Goal: Information Seeking & Learning: Learn about a topic

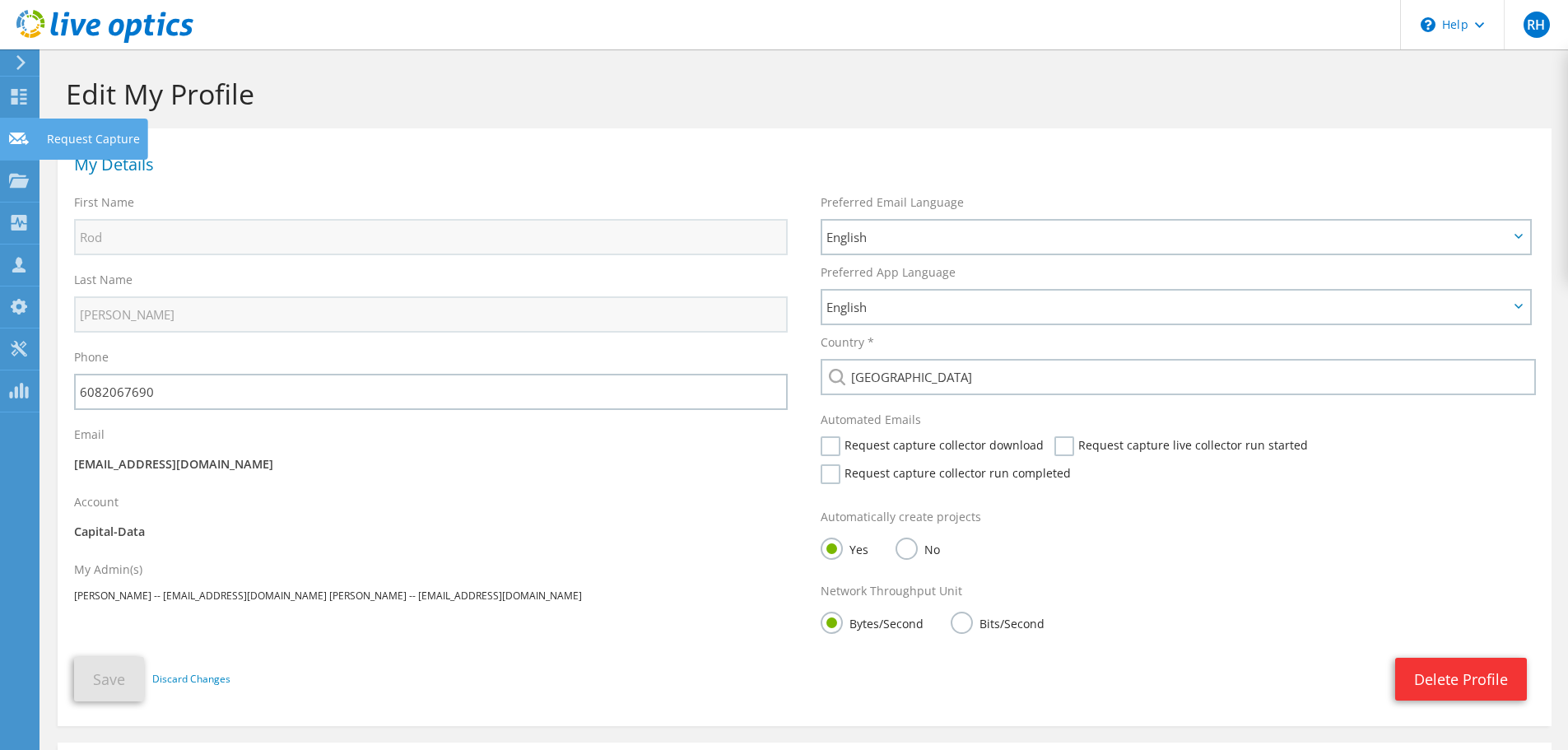
click at [14, 141] on use at bounding box center [18, 138] width 19 height 13
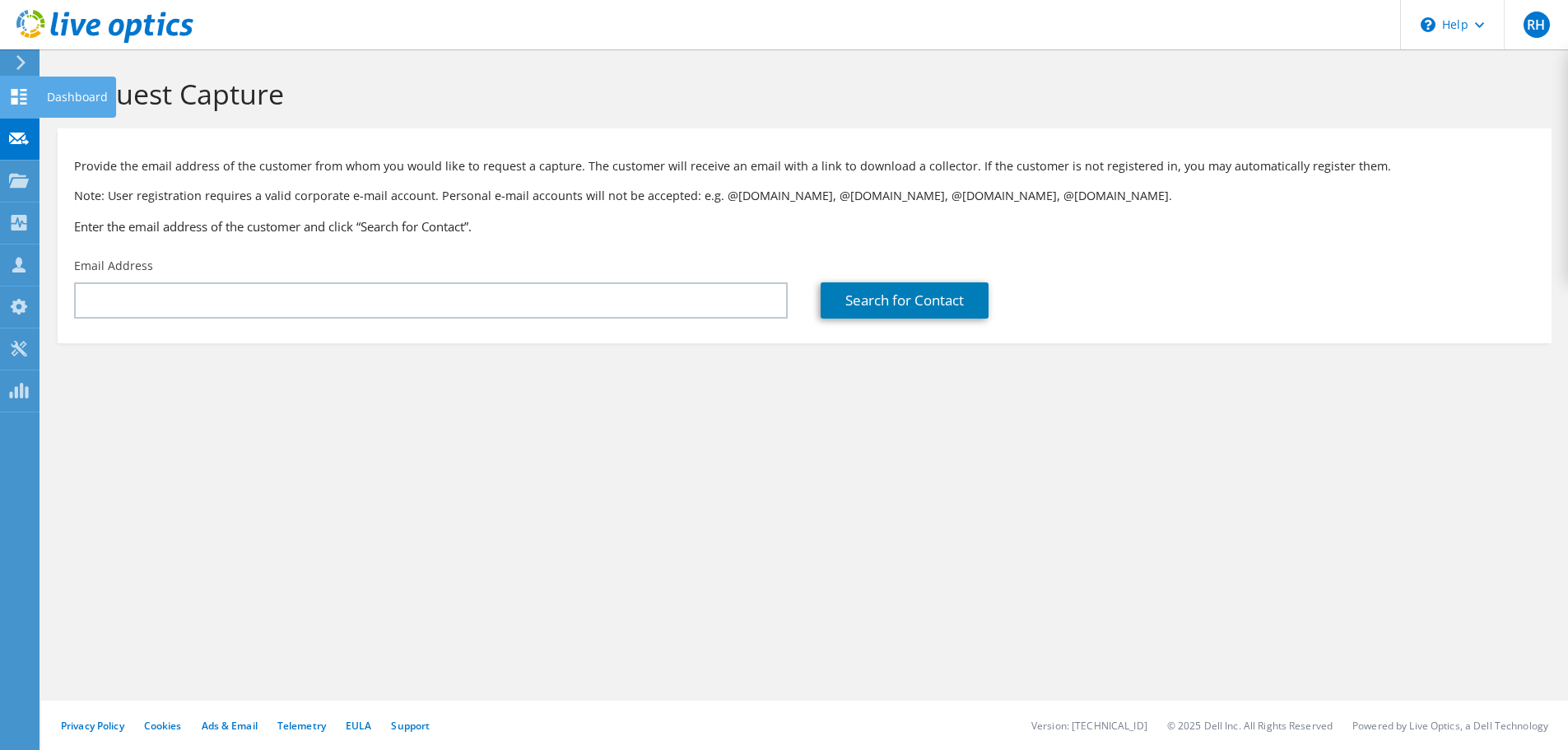
click at [16, 95] on icon at bounding box center [18, 97] width 19 height 16
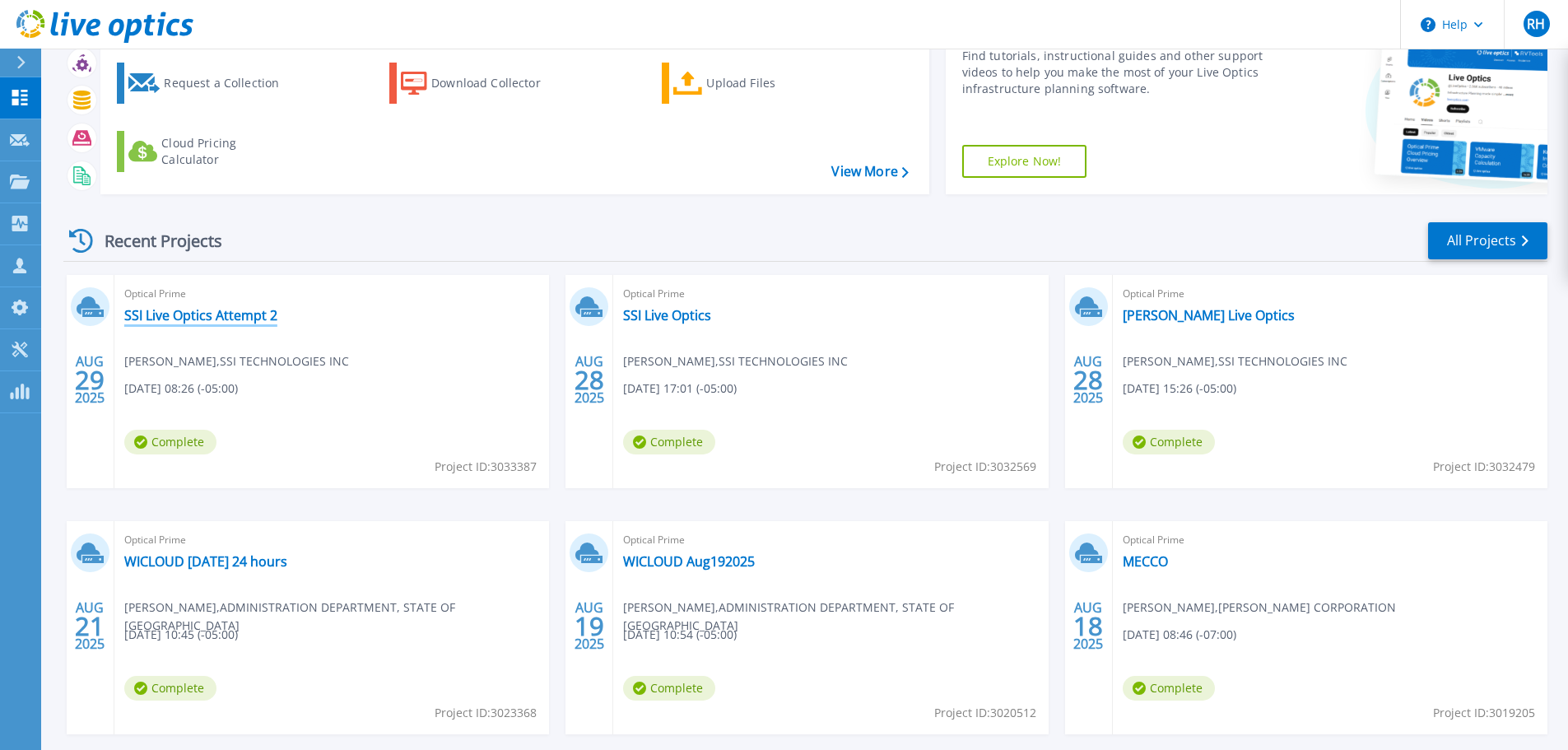
scroll to position [162, 0]
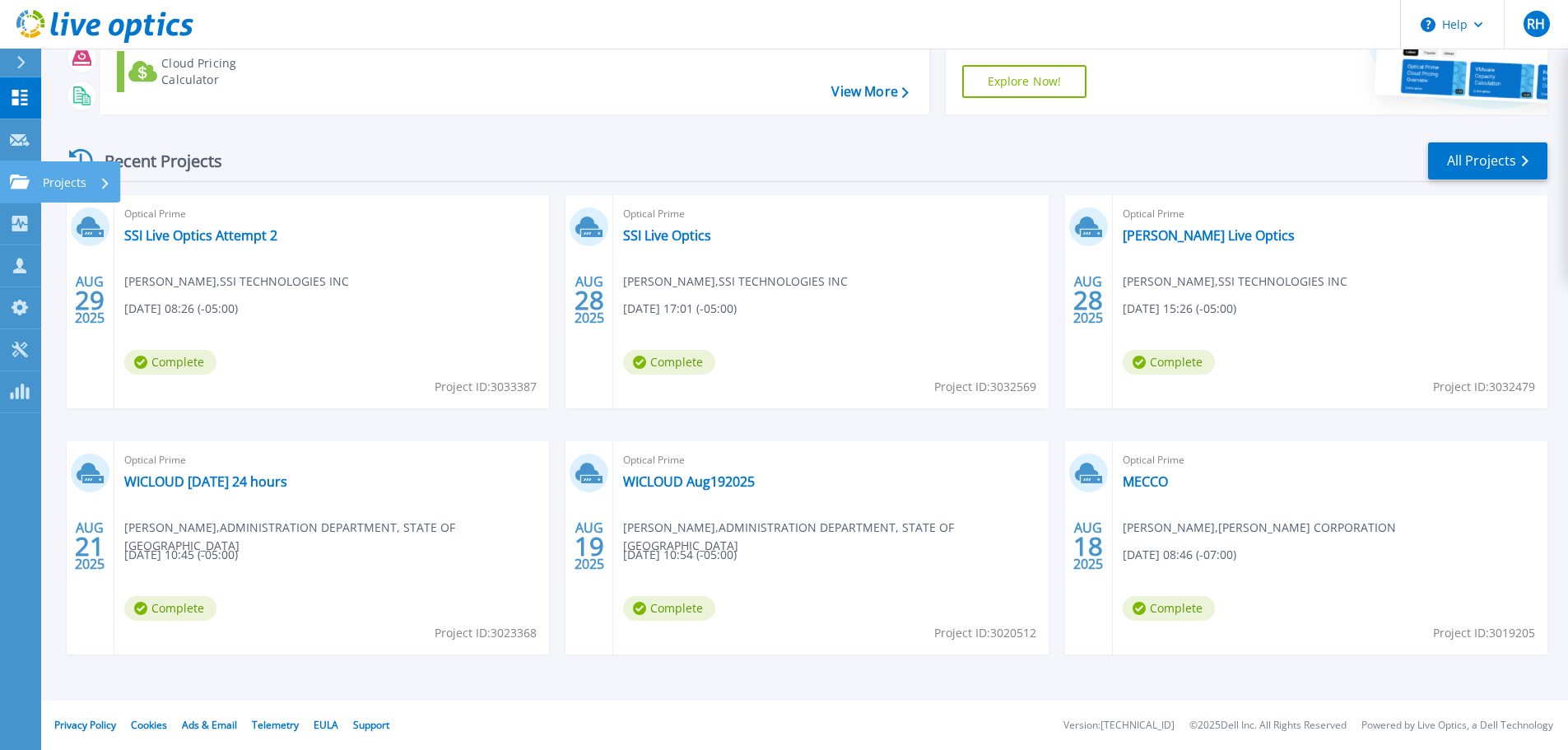
click at [20, 179] on icon at bounding box center [19, 181] width 19 height 14
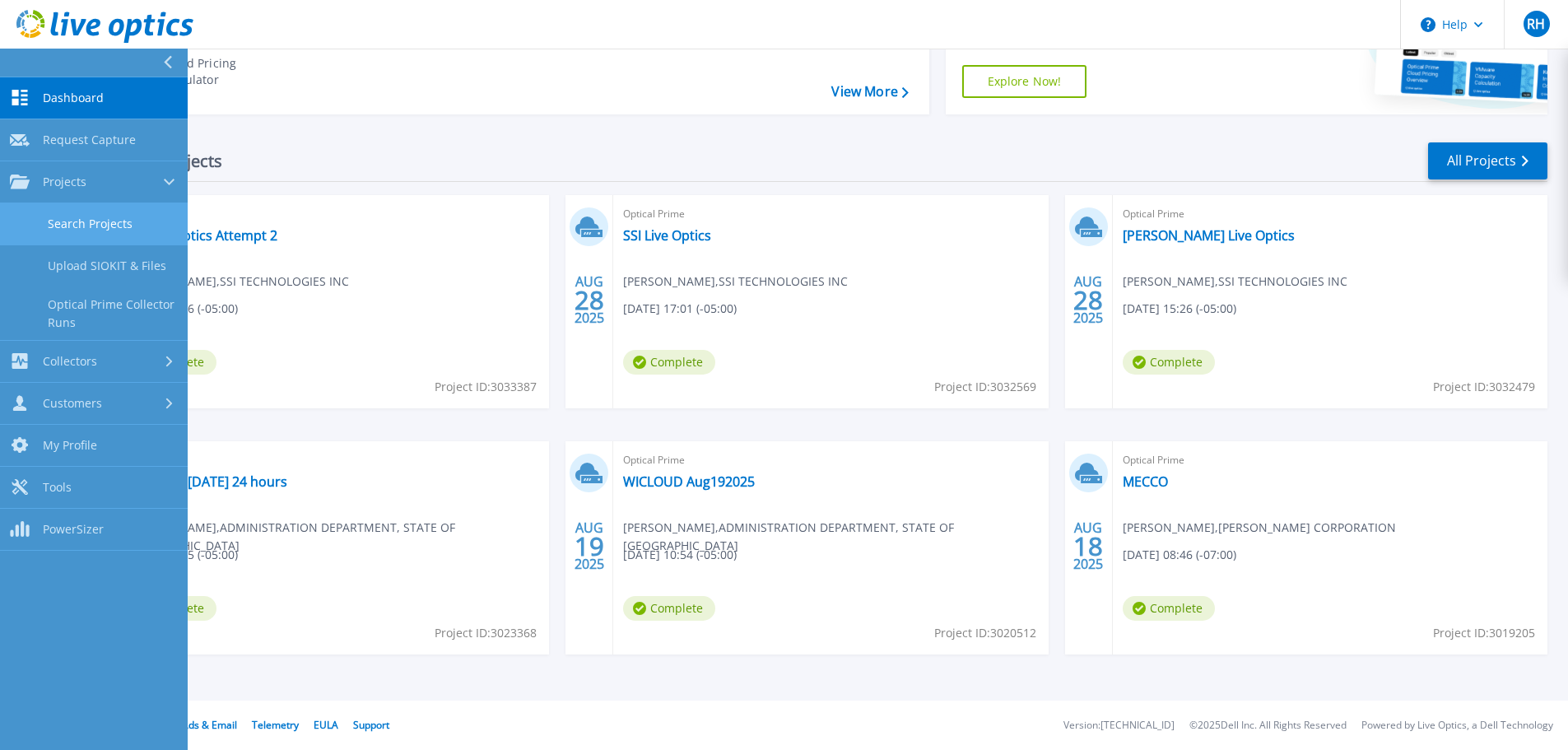
click at [67, 213] on link "Search Projects" at bounding box center [93, 223] width 187 height 42
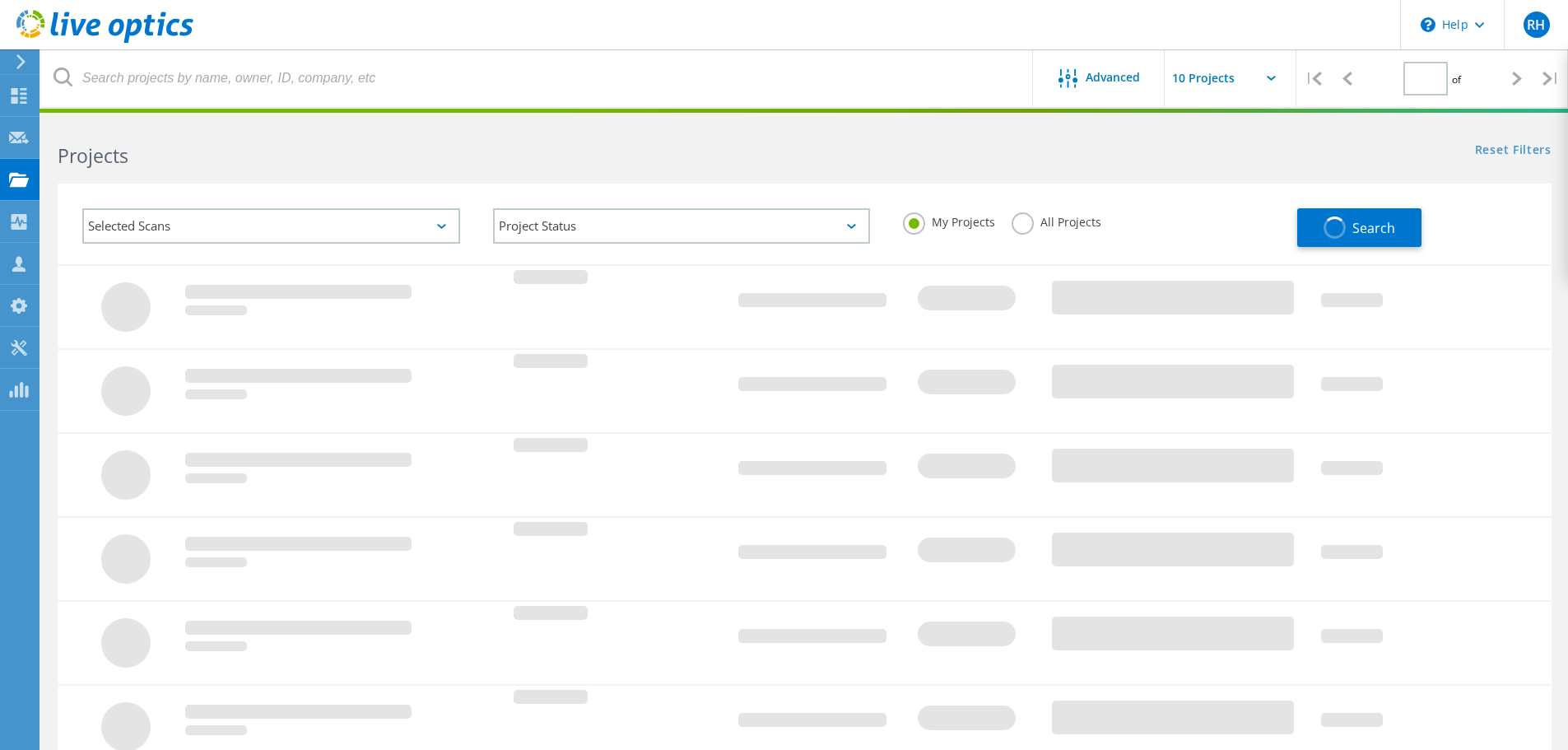
type input "1"
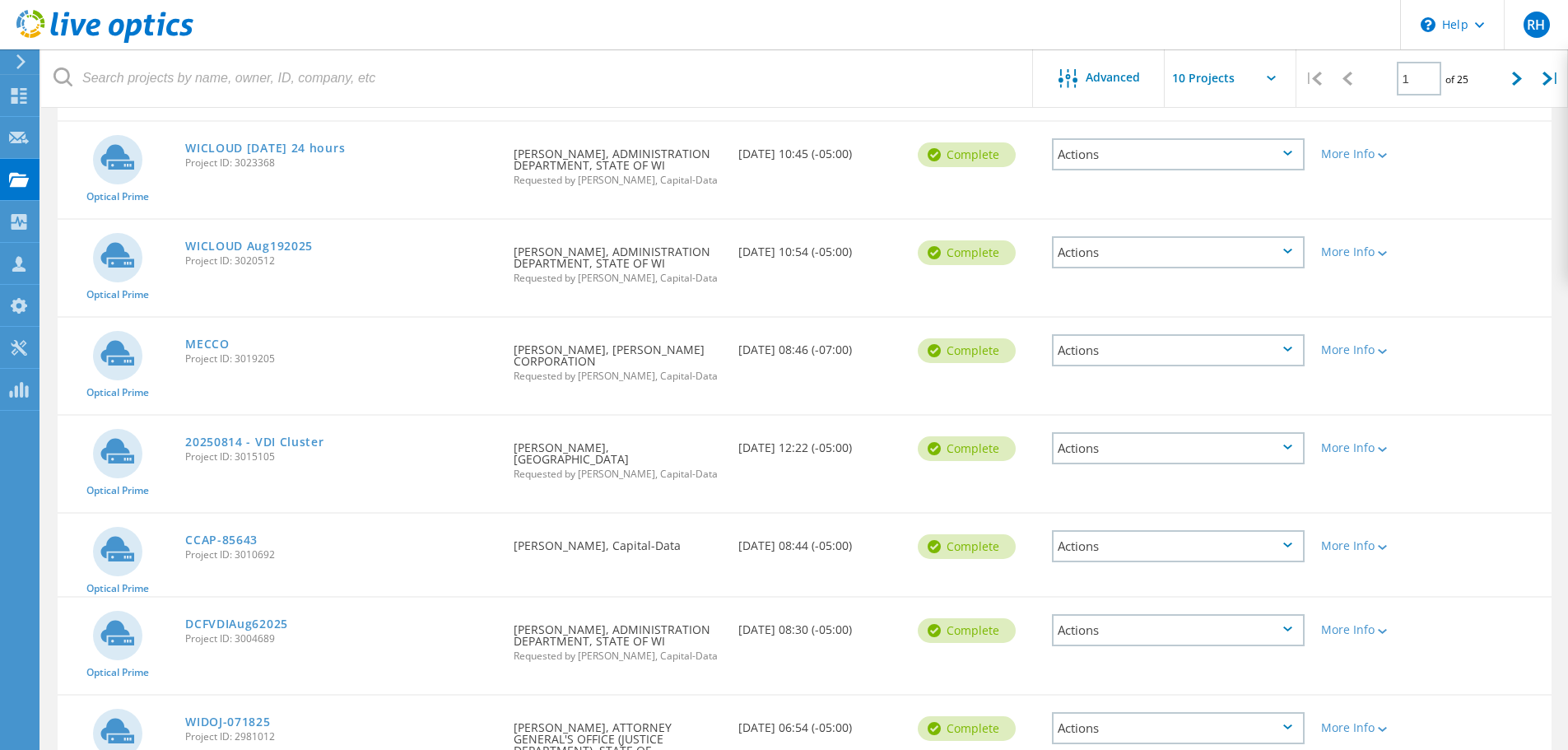
scroll to position [494, 0]
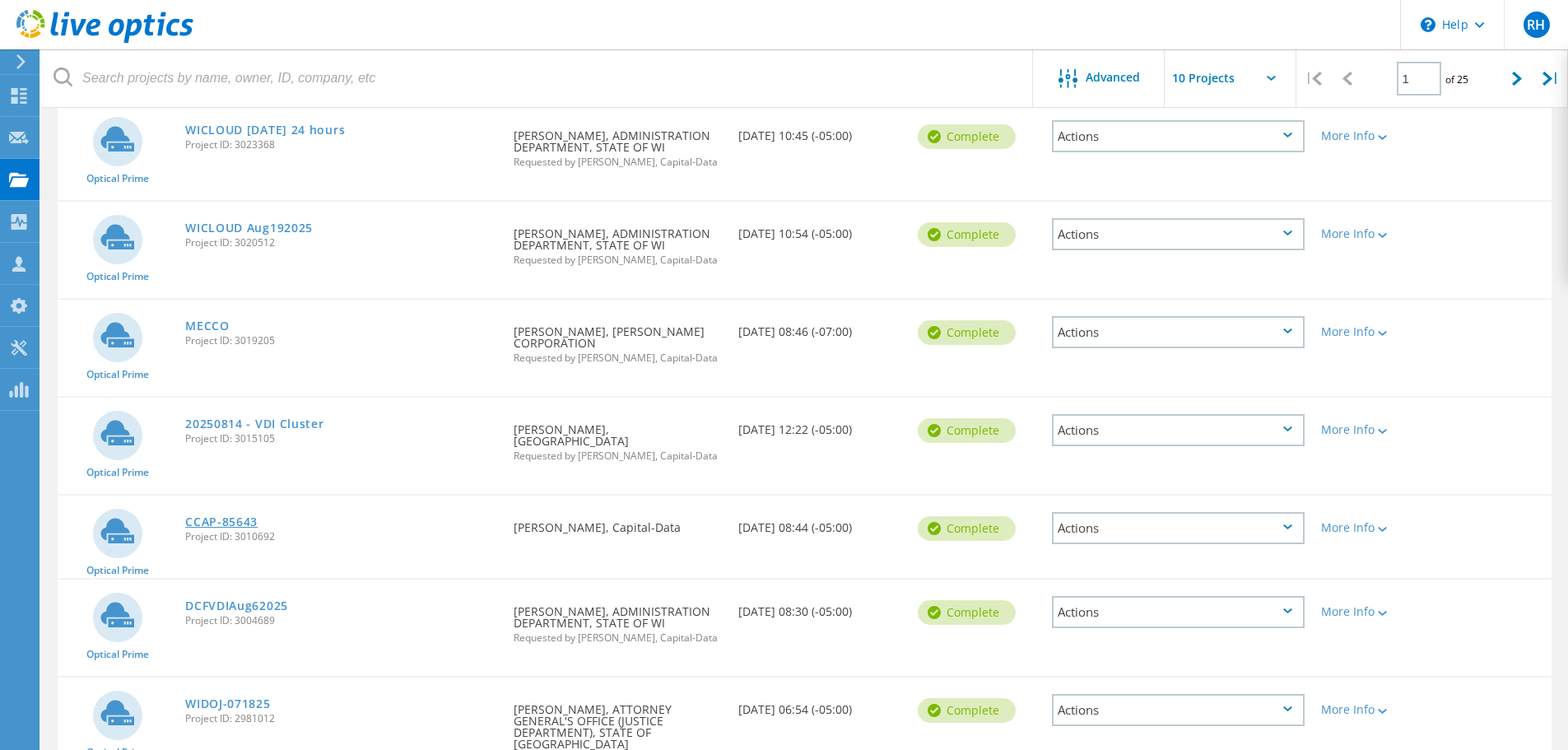
click at [212, 516] on link "CCAP-85643" at bounding box center [221, 522] width 73 height 12
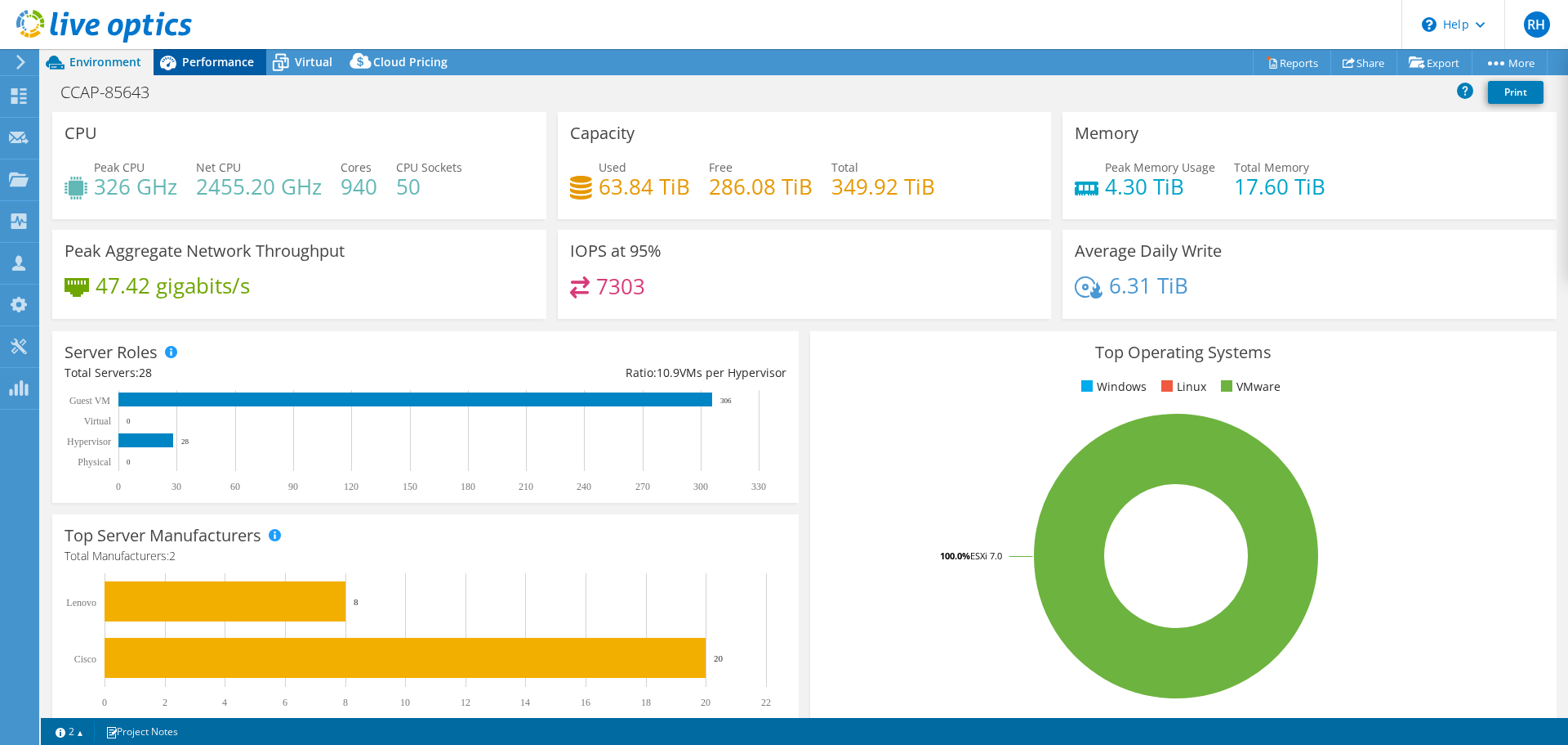
select select "USD"
click at [213, 62] on span "Performance" at bounding box center [218, 62] width 72 height 15
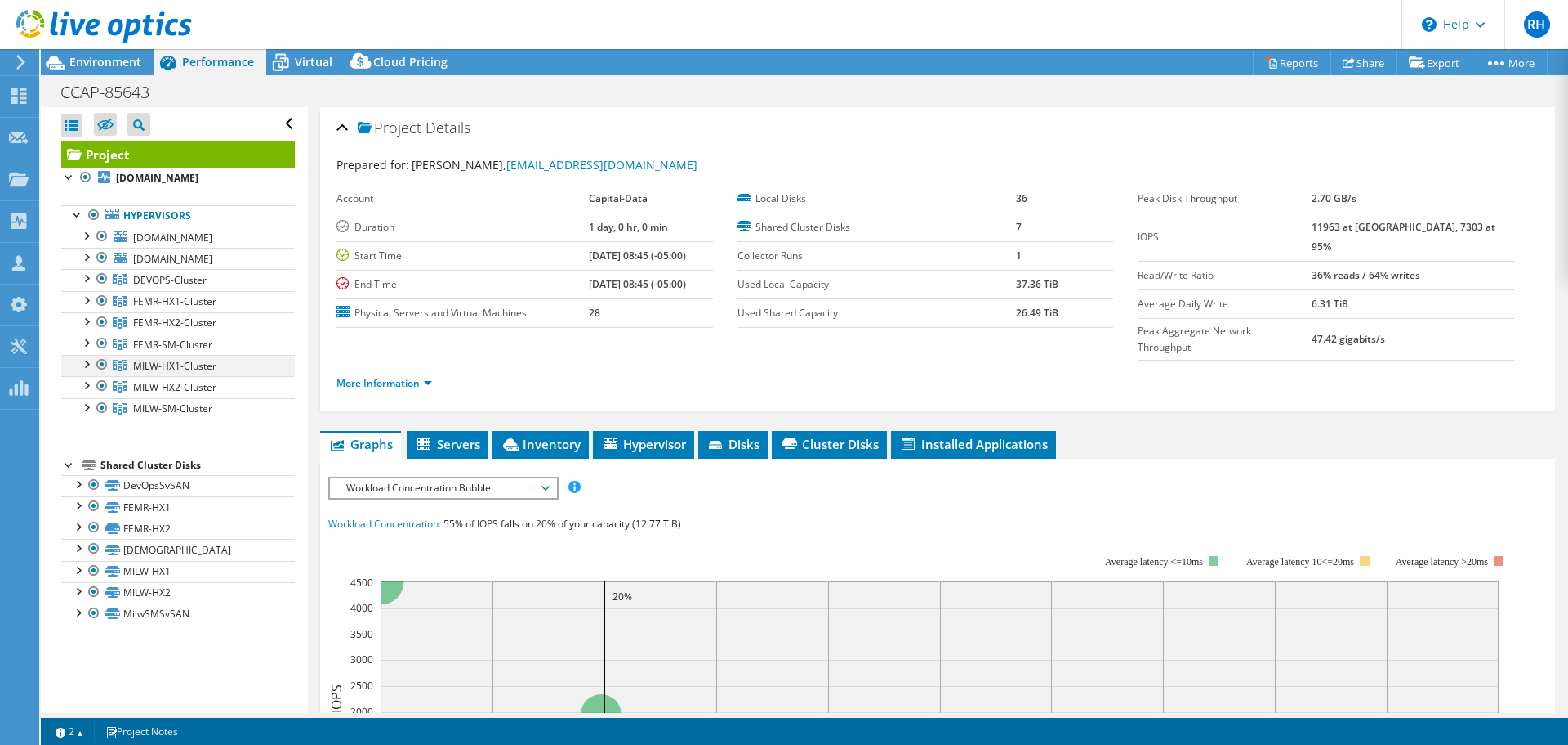
click at [101, 374] on div at bounding box center [102, 364] width 16 height 19
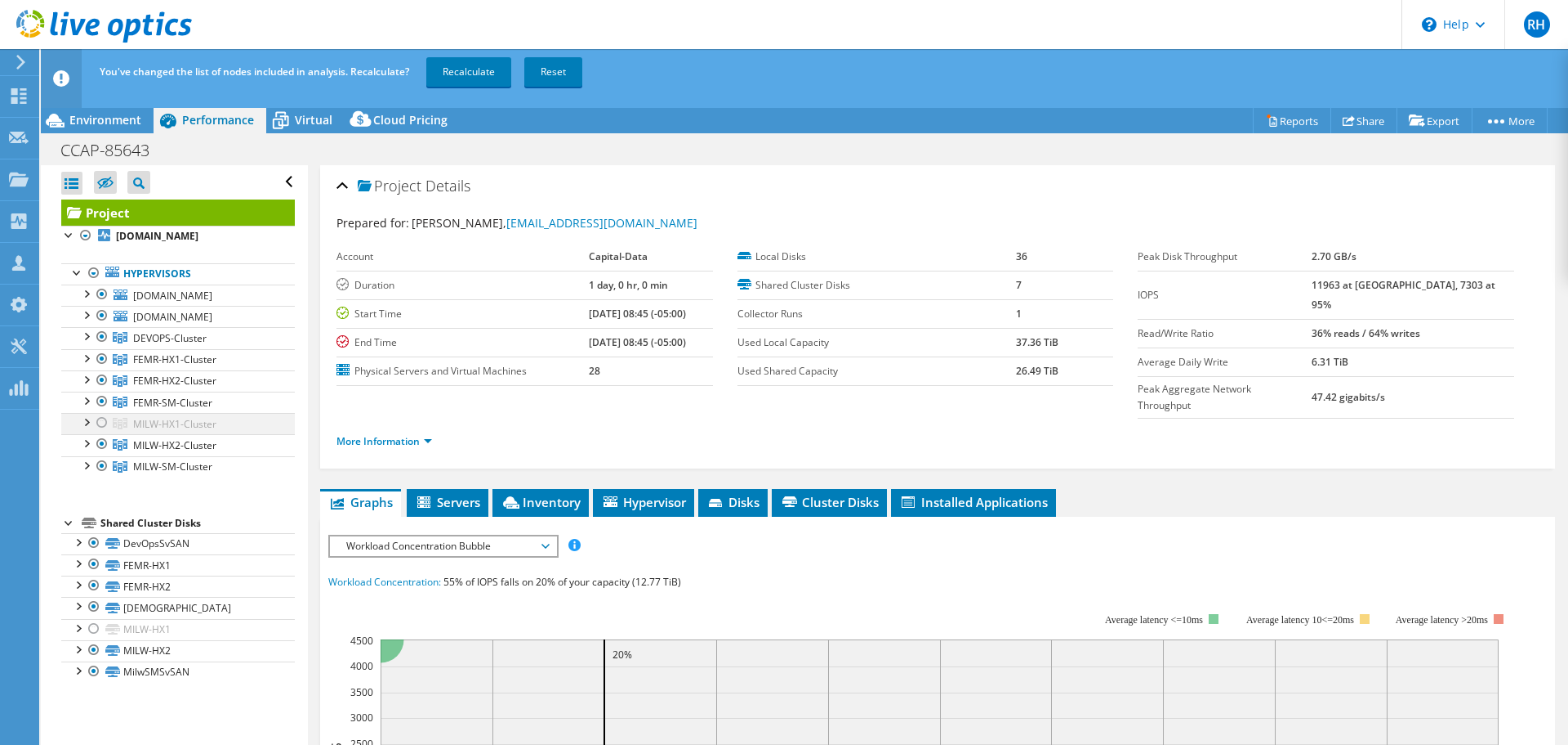
click at [101, 433] on div at bounding box center [102, 422] width 16 height 19
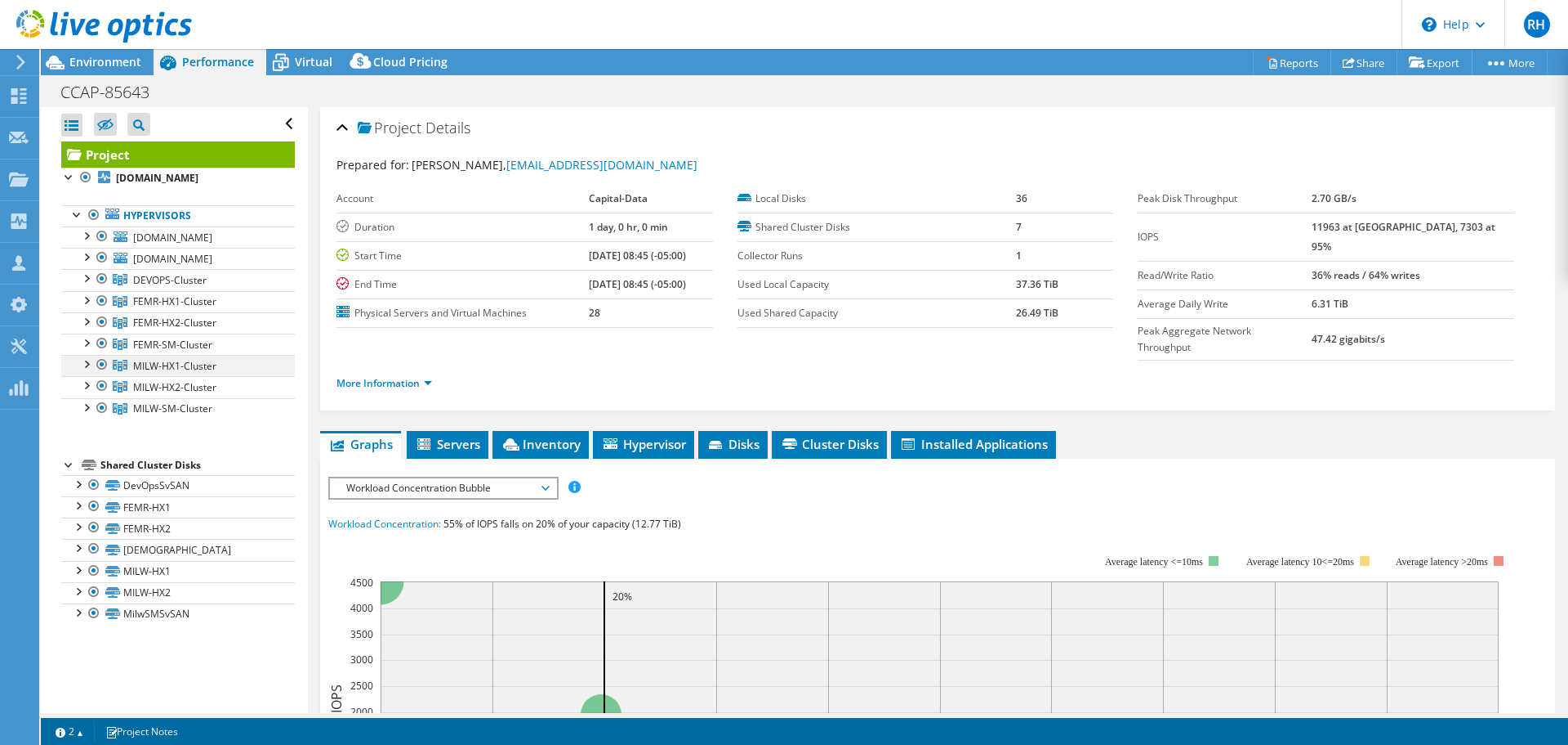
click at [99, 374] on div at bounding box center [102, 364] width 16 height 19
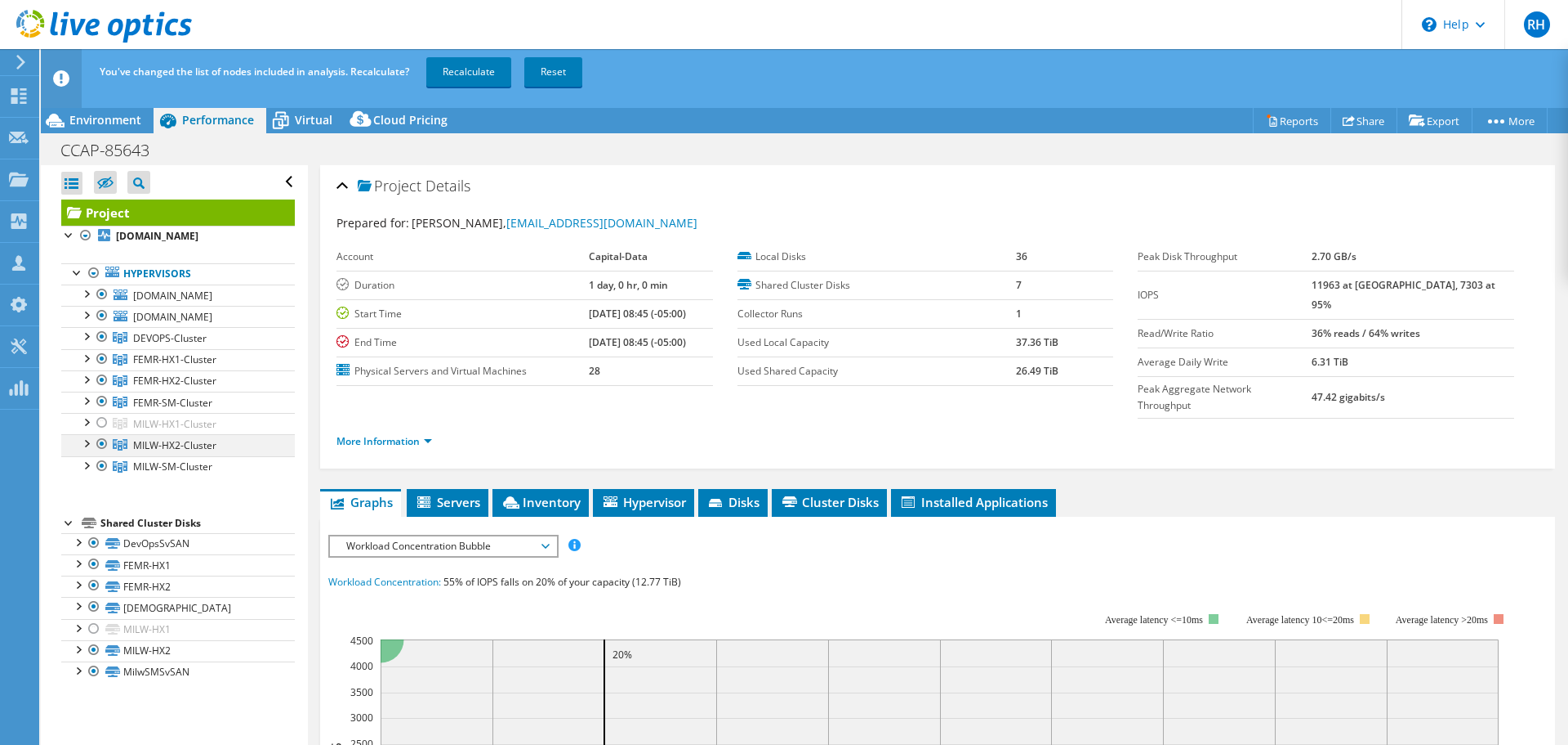
click at [99, 454] on div at bounding box center [102, 443] width 16 height 19
click at [99, 476] on div at bounding box center [102, 466] width 16 height 19
click at [99, 326] on div at bounding box center [102, 315] width 16 height 19
click at [460, 68] on link "Recalculate" at bounding box center [469, 71] width 85 height 30
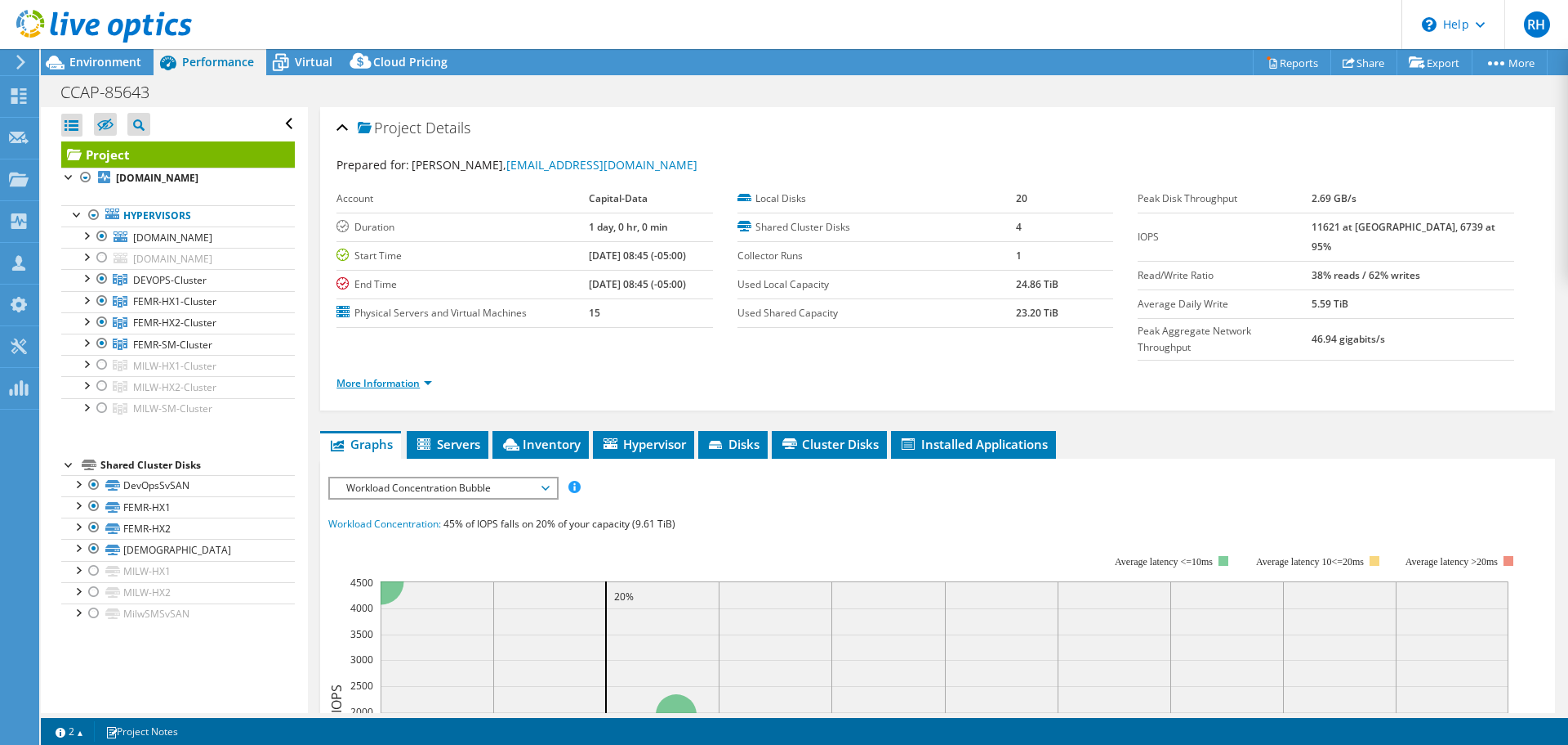
click at [392, 376] on link "More Information" at bounding box center [383, 383] width 95 height 13
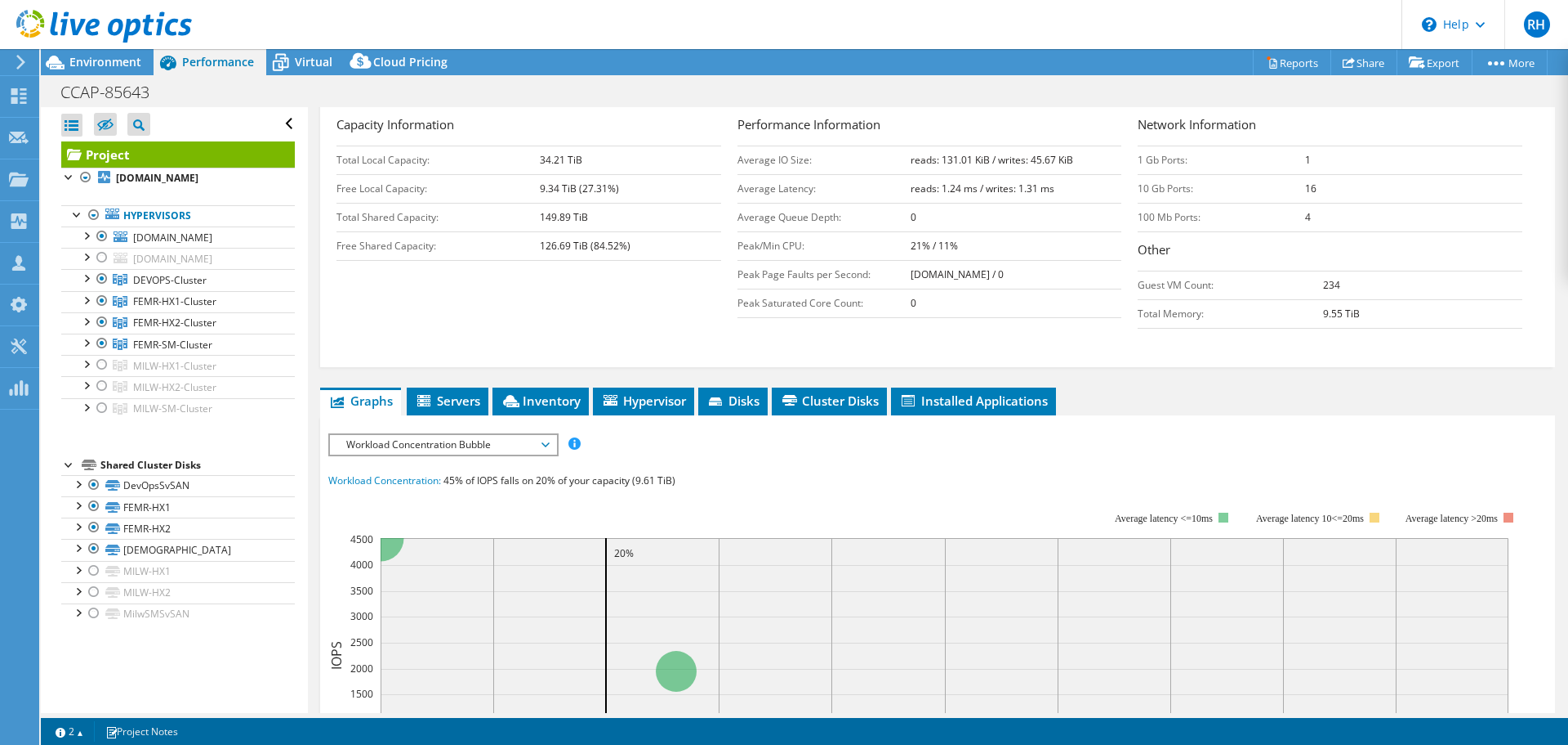
scroll to position [409, 0]
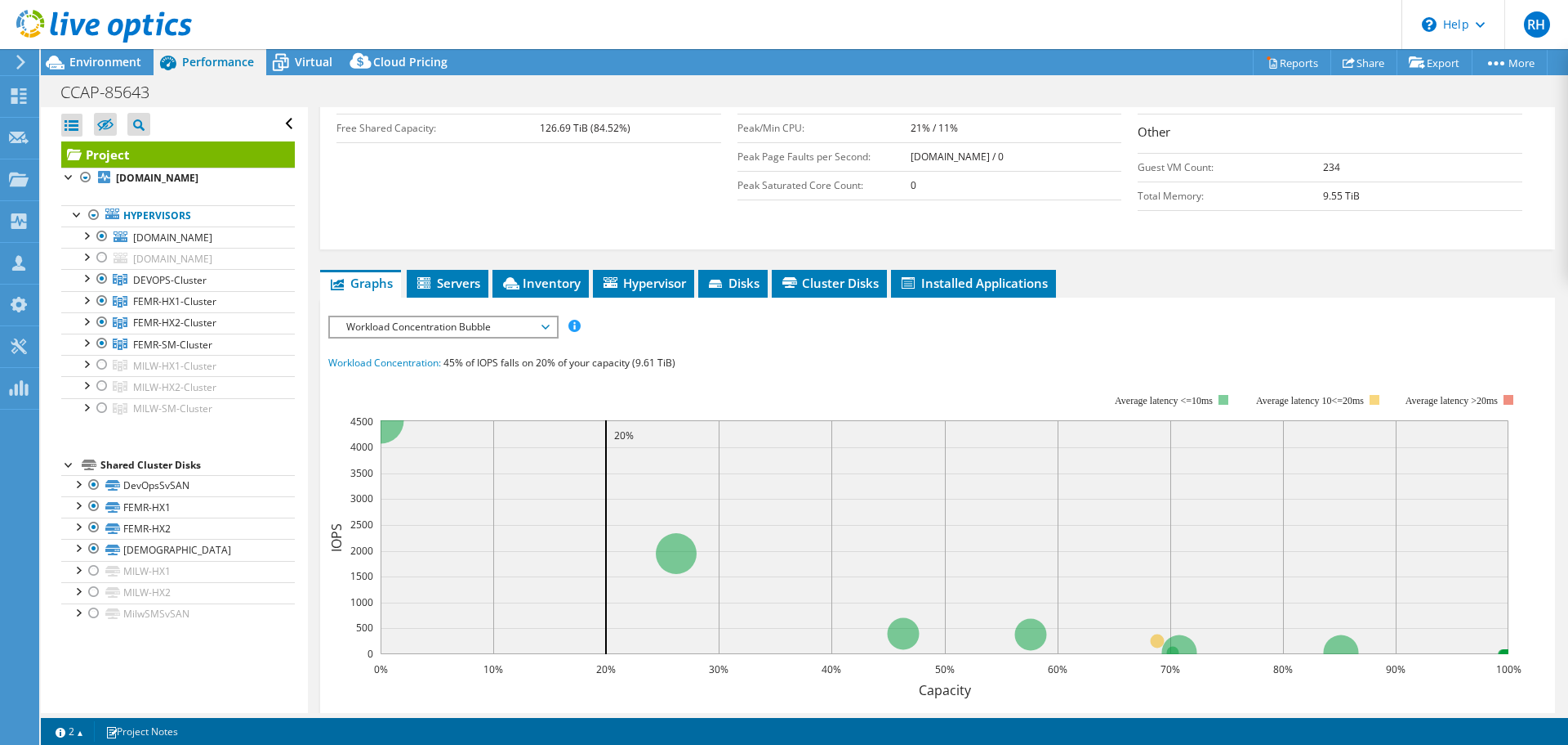
click at [449, 317] on span "Workload Concentration Bubble" at bounding box center [443, 327] width 210 height 19
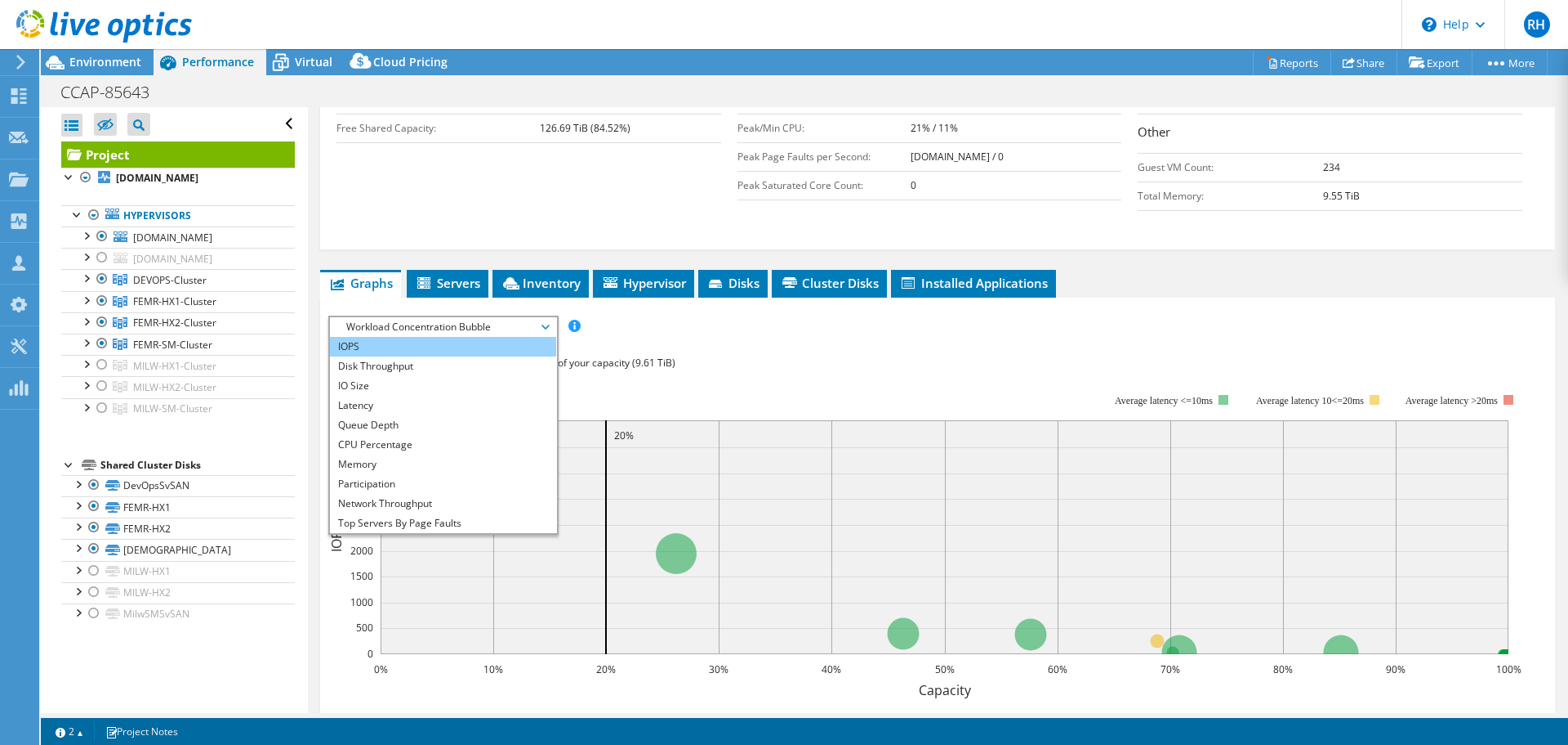
click at [349, 336] on li "IOPS" at bounding box center [443, 346] width 226 height 19
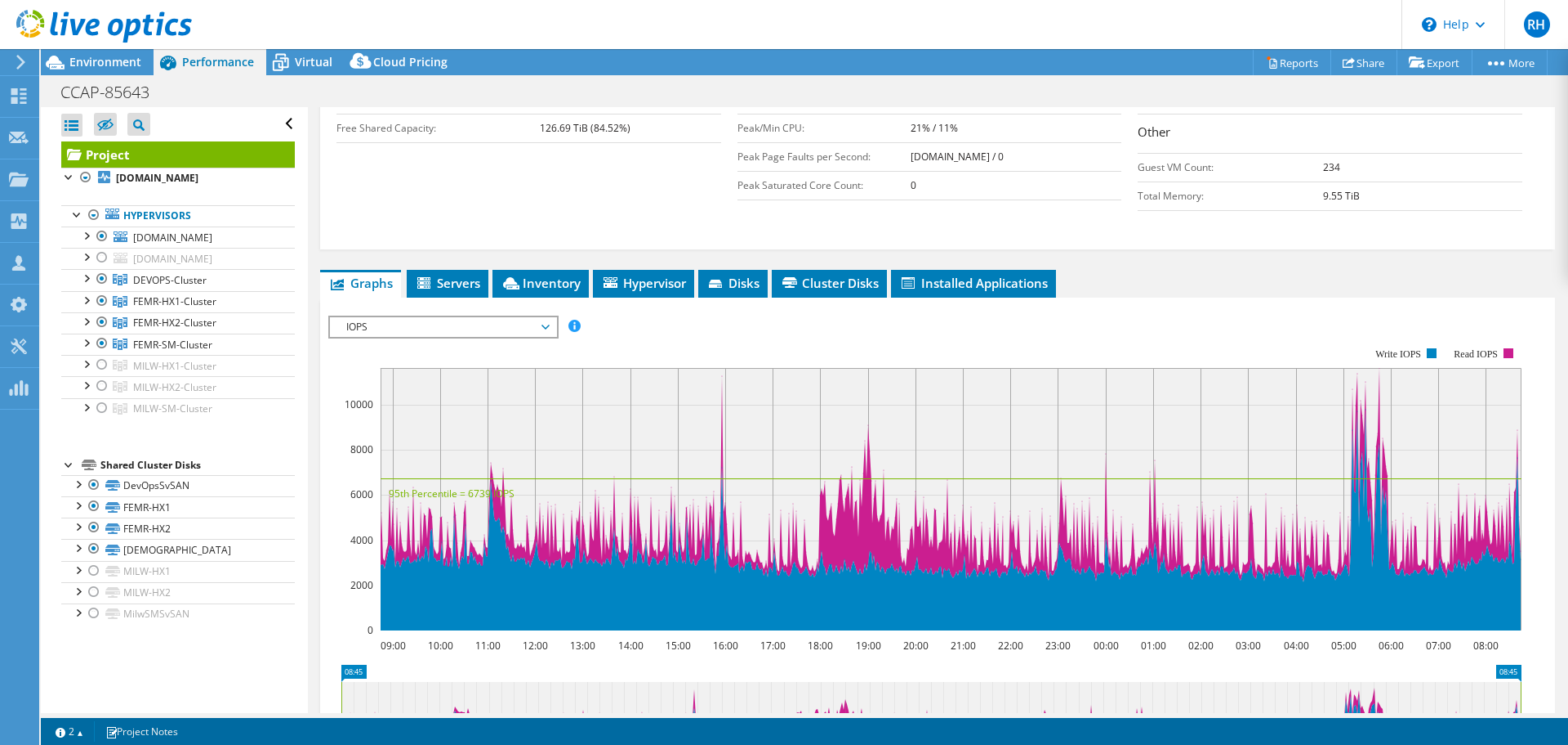
click at [771, 326] on rect at bounding box center [925, 489] width 1193 height 327
click at [443, 317] on span "IOPS" at bounding box center [443, 327] width 210 height 19
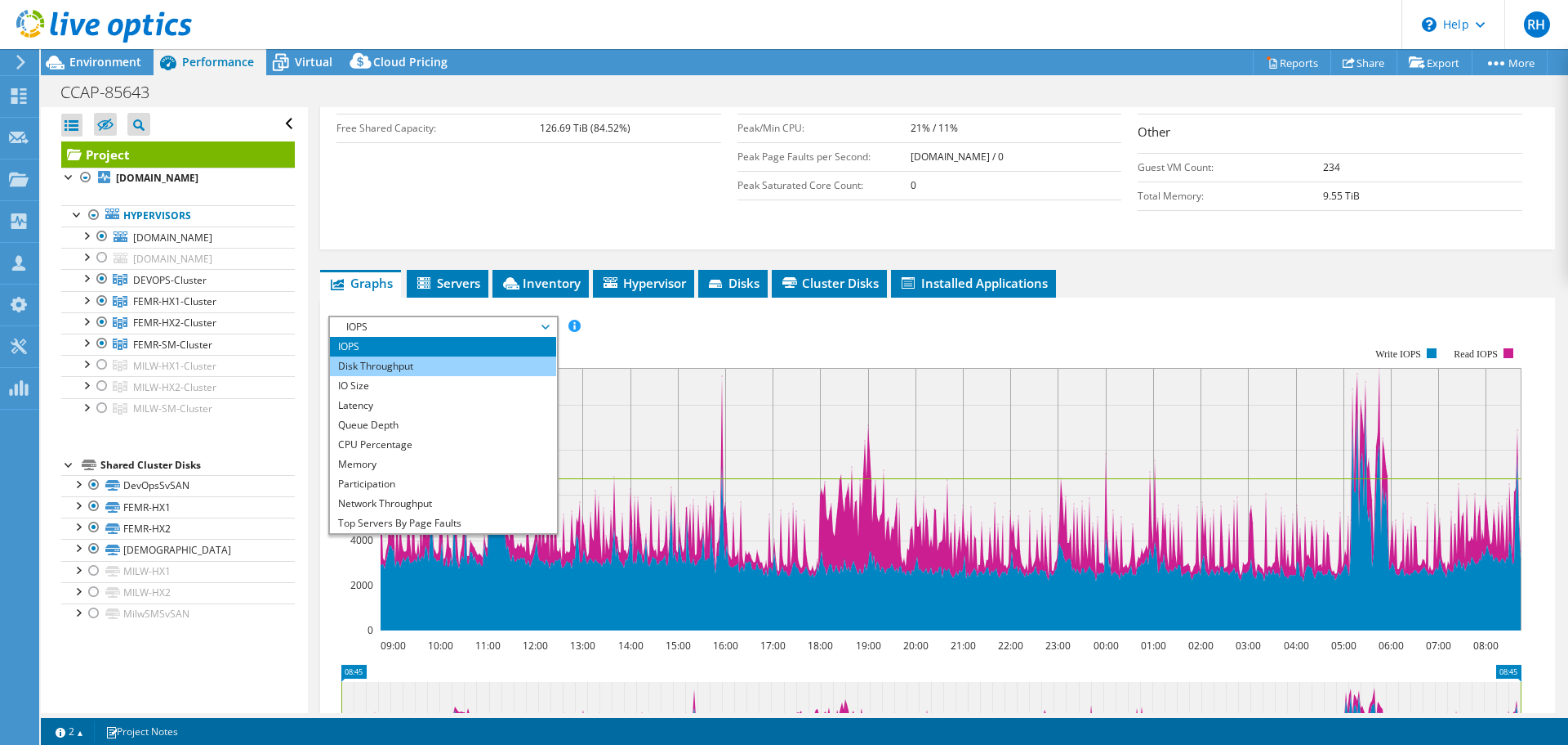
click at [395, 357] on li "Disk Throughput" at bounding box center [443, 366] width 226 height 19
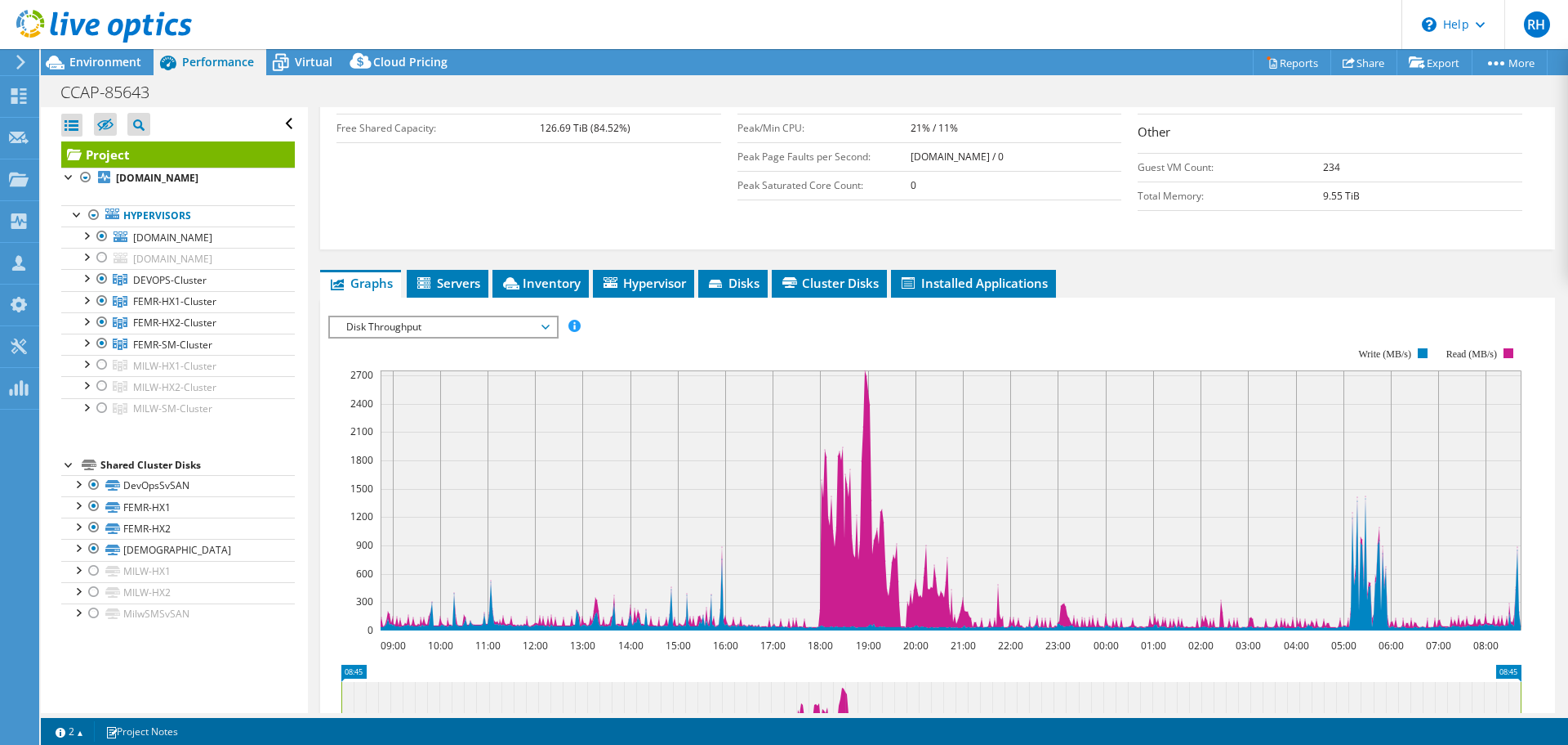
click at [643, 315] on div at bounding box center [937, 594] width 1218 height 558
drag, startPoint x: 546, startPoint y: 294, endPoint x: 540, endPoint y: 326, distance: 32.6
click at [546, 317] on span "Disk Throughput" at bounding box center [443, 327] width 210 height 19
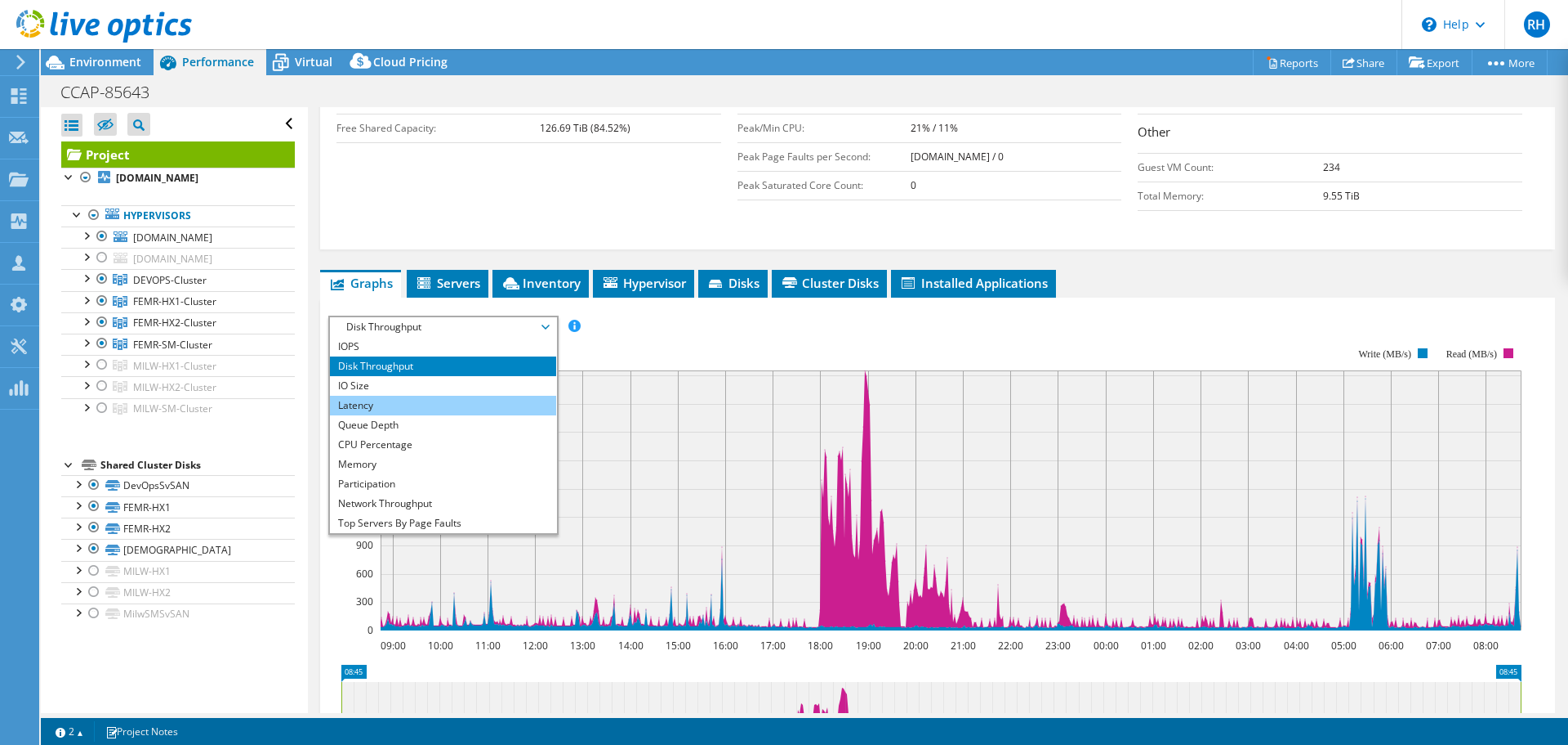
click at [360, 395] on li "Latency" at bounding box center [443, 405] width 226 height 19
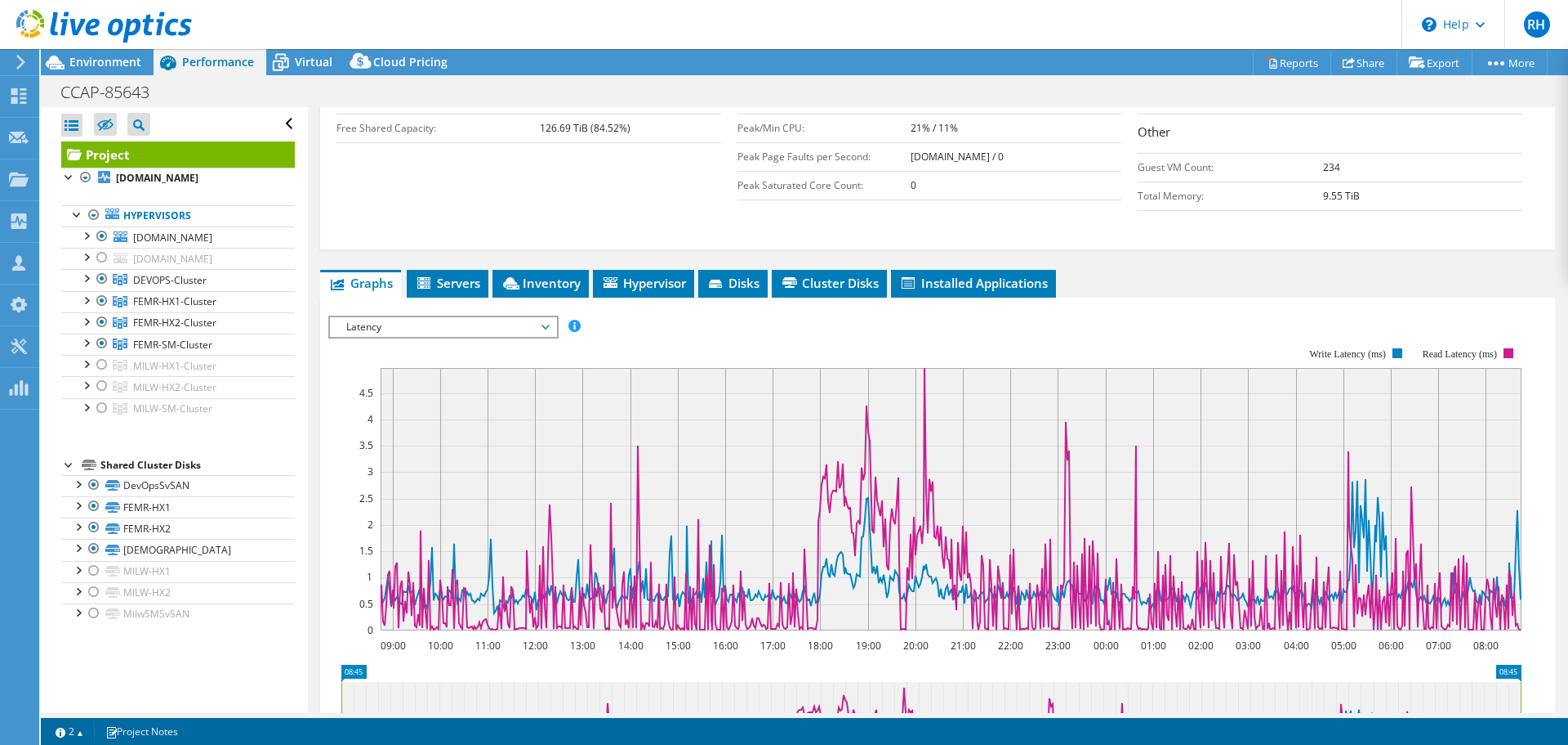
click at [642, 326] on section "Workload Concentration: 45% of IOPS falls on 20% of your capacity (9.61 TiB) 09…" at bounding box center [937, 596] width 1218 height 541
click at [548, 317] on span "Latency" at bounding box center [443, 327] width 210 height 19
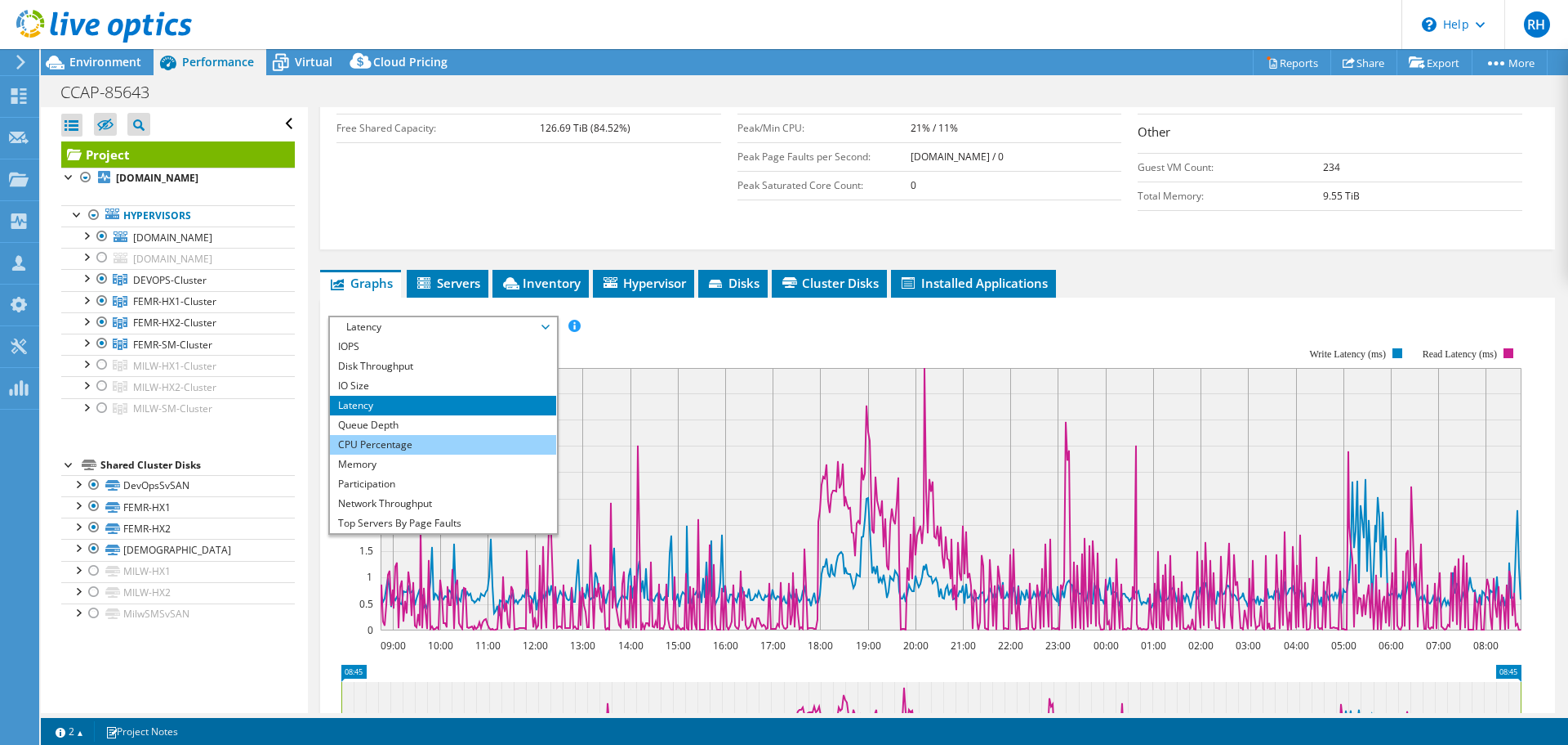
click at [396, 435] on li "CPU Percentage" at bounding box center [443, 444] width 226 height 19
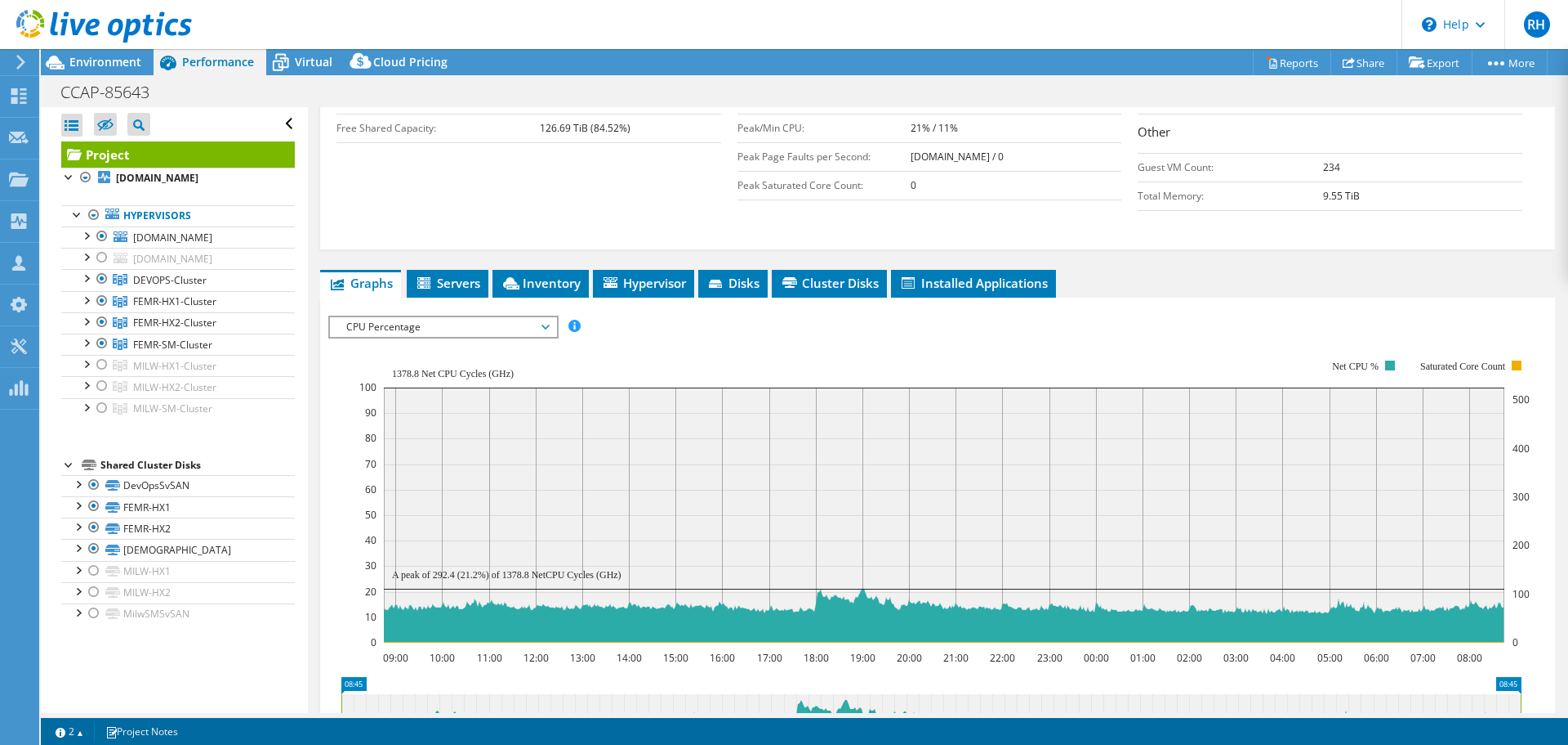
click at [644, 315] on div "IOPS Disk Throughput IO Size Latency Queue Depth CPU Percentage Memory Page Fau…" at bounding box center [937, 326] width 1218 height 22
drag, startPoint x: 407, startPoint y: 290, endPoint x: 403, endPoint y: 342, distance: 52.2
click at [407, 317] on span "CPU Percentage" at bounding box center [443, 327] width 210 height 19
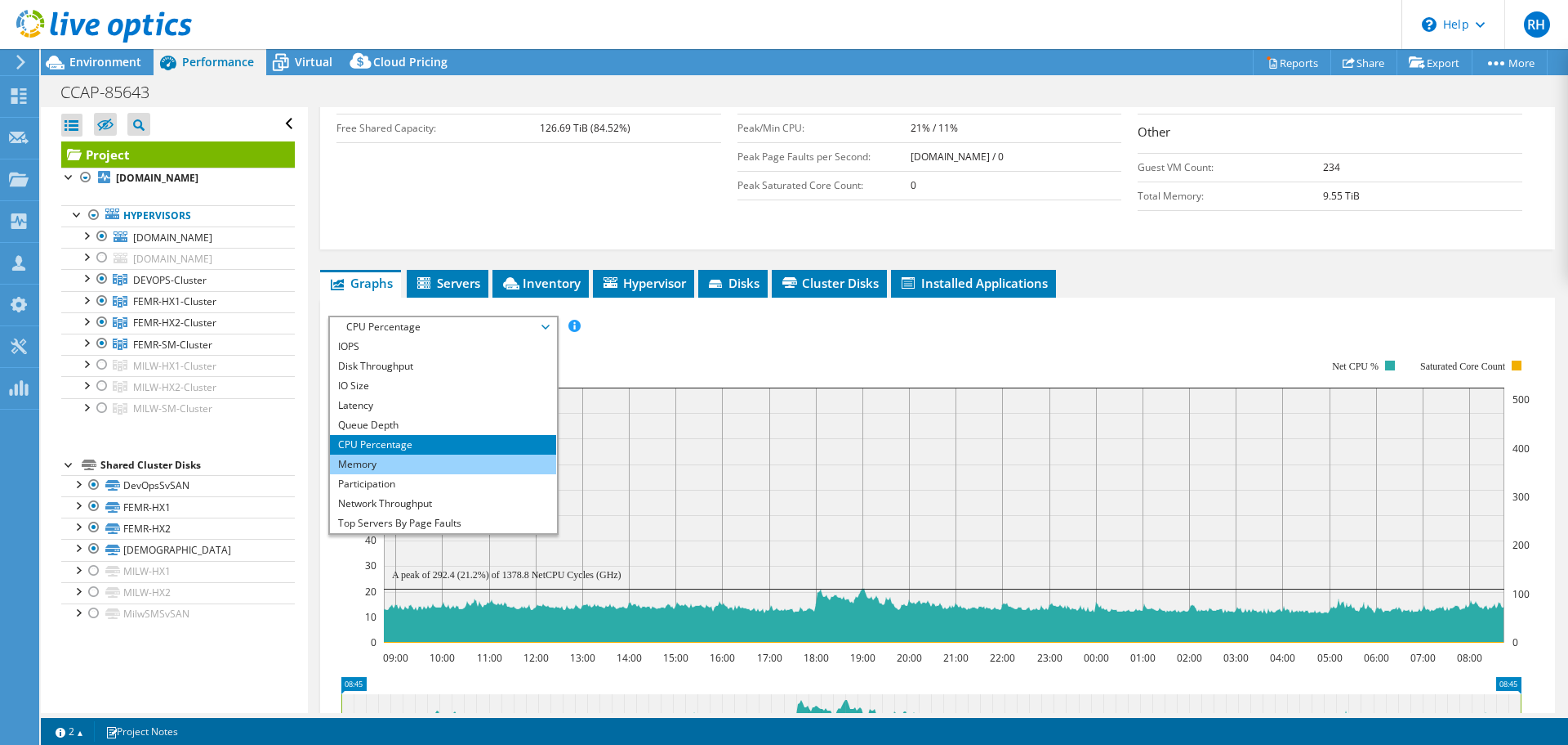
click at [376, 455] on li "Memory" at bounding box center [443, 465] width 226 height 19
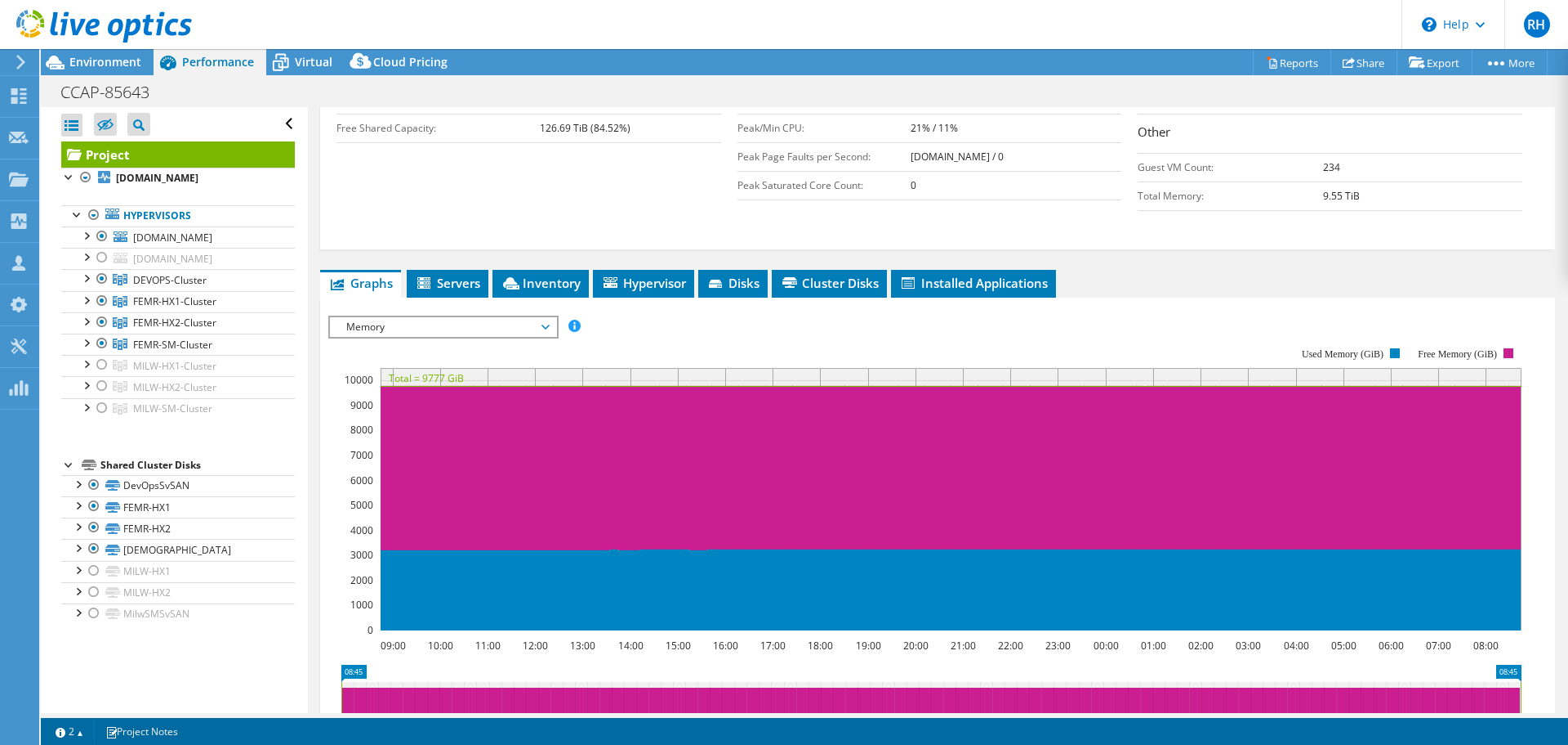
click at [638, 326] on rect at bounding box center [925, 489] width 1193 height 327
drag, startPoint x: 455, startPoint y: 293, endPoint x: 449, endPoint y: 328, distance: 35.5
click at [455, 317] on span "Memory" at bounding box center [443, 327] width 210 height 19
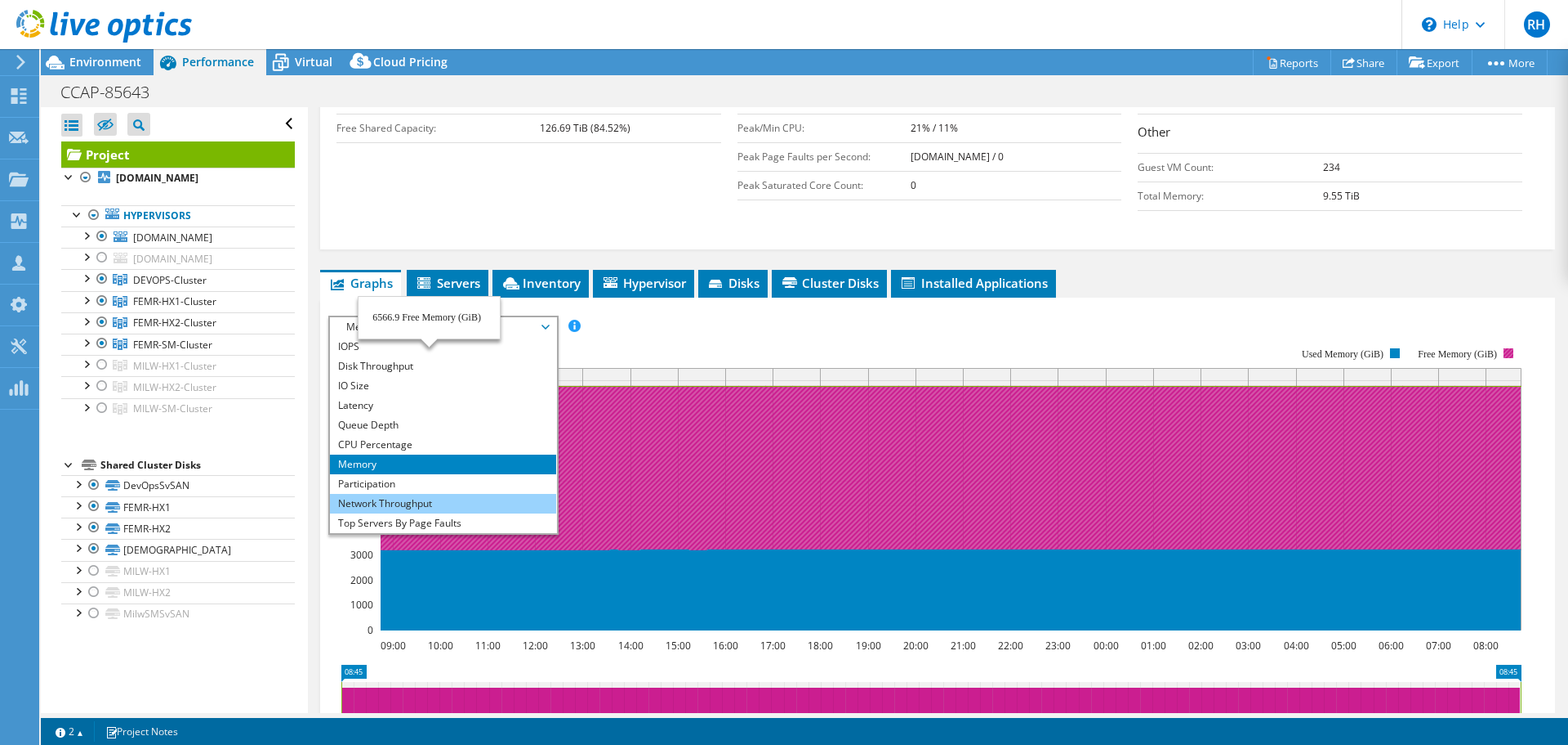
click at [362, 493] on li "Network Throughput" at bounding box center [443, 503] width 226 height 19
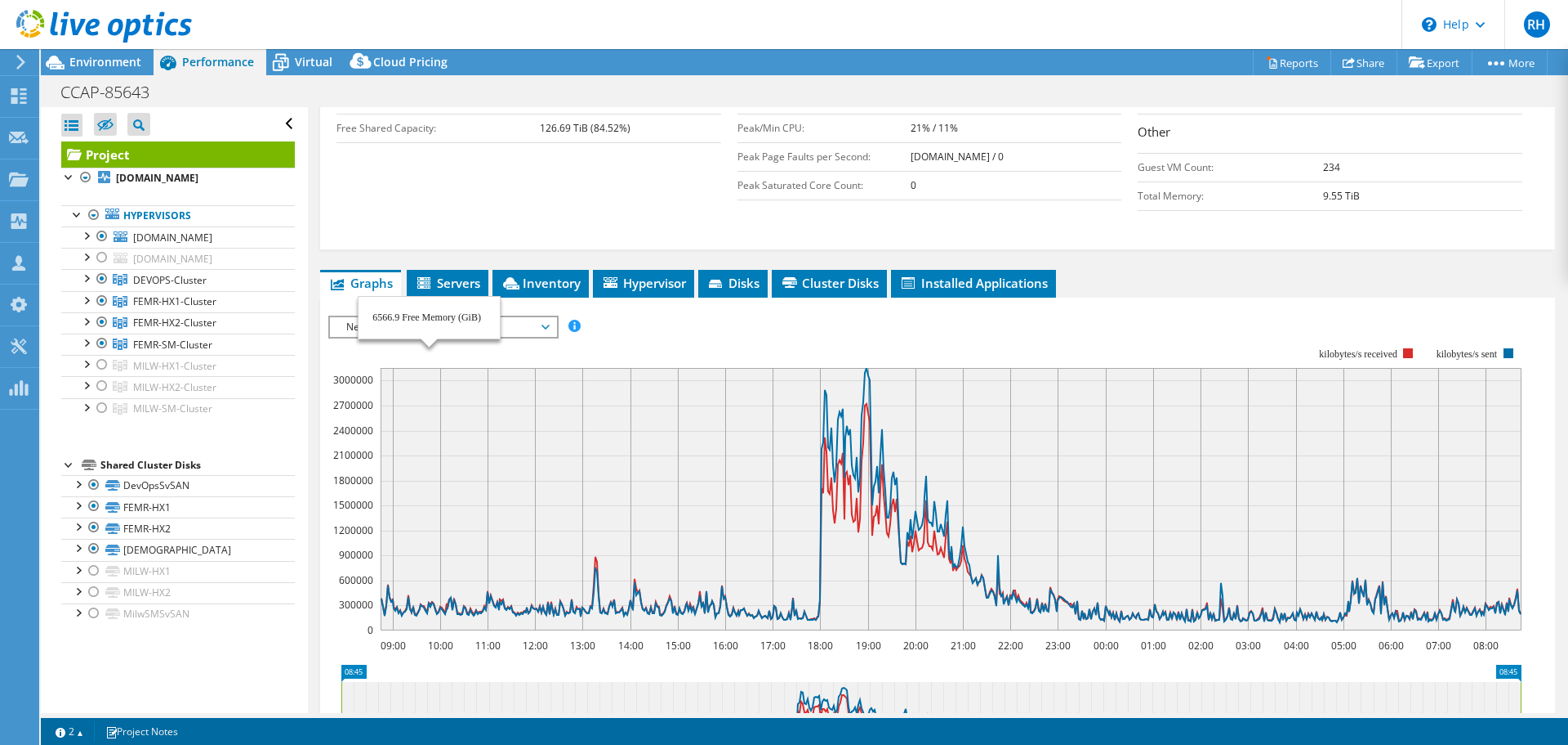
click at [709, 315] on div at bounding box center [937, 594] width 1218 height 558
click at [729, 326] on rect at bounding box center [925, 489] width 1193 height 327
click at [399, 326] on rect at bounding box center [925, 489] width 1193 height 327
click at [707, 326] on rect at bounding box center [925, 489] width 1193 height 327
click at [104, 238] on div at bounding box center [102, 236] width 16 height 19
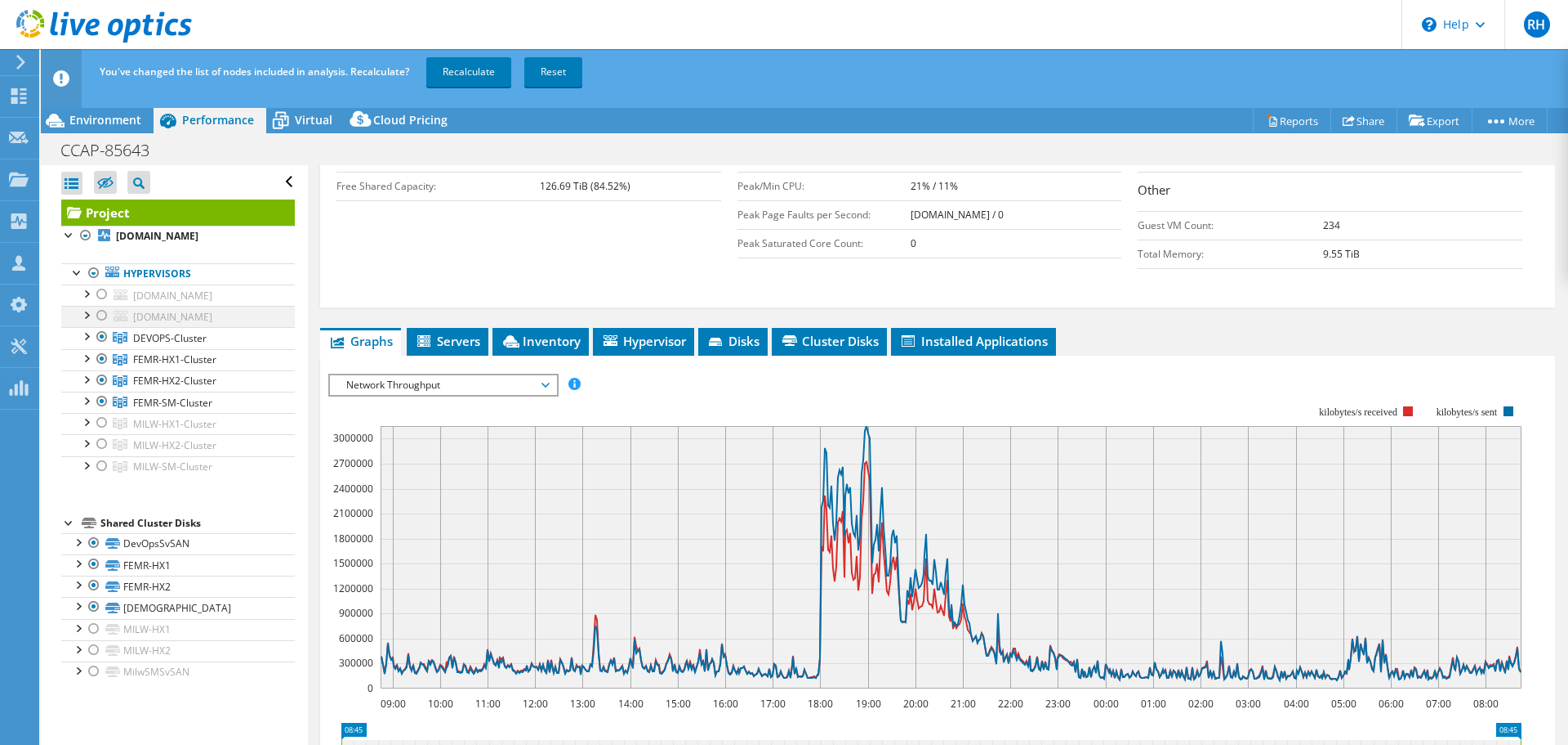
click at [101, 326] on div at bounding box center [102, 315] width 16 height 19
click at [100, 347] on div at bounding box center [102, 336] width 16 height 19
click at [98, 368] on div at bounding box center [102, 359] width 16 height 19
click at [98, 390] on div at bounding box center [102, 380] width 16 height 19
click at [101, 412] on div at bounding box center [102, 401] width 16 height 19
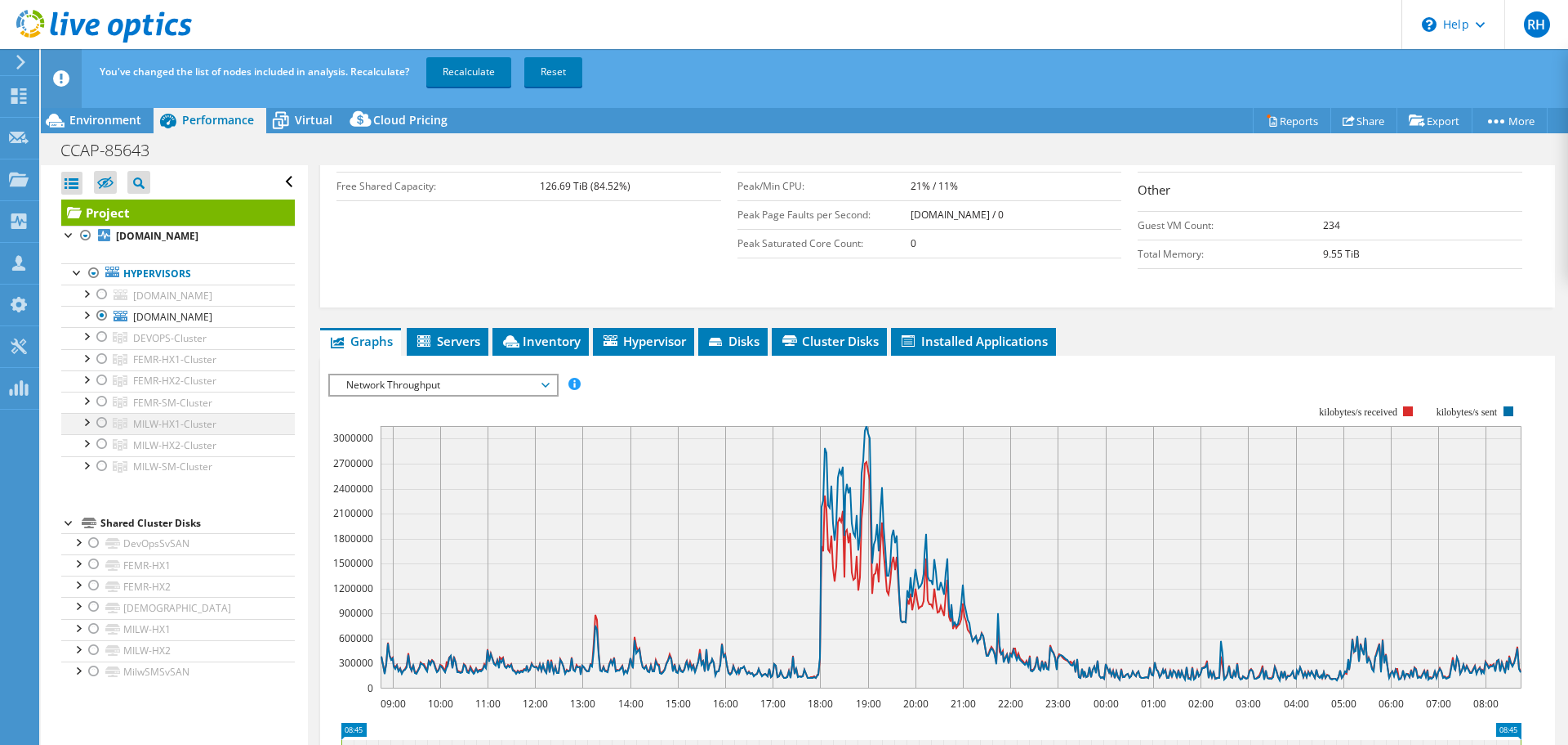
drag, startPoint x: 96, startPoint y: 452, endPoint x: 98, endPoint y: 462, distance: 10.2
click at [96, 433] on div at bounding box center [102, 422] width 16 height 19
click at [100, 454] on div at bounding box center [102, 443] width 16 height 19
click at [100, 476] on div at bounding box center [102, 466] width 16 height 19
click at [478, 69] on link "Recalculate" at bounding box center [469, 71] width 85 height 30
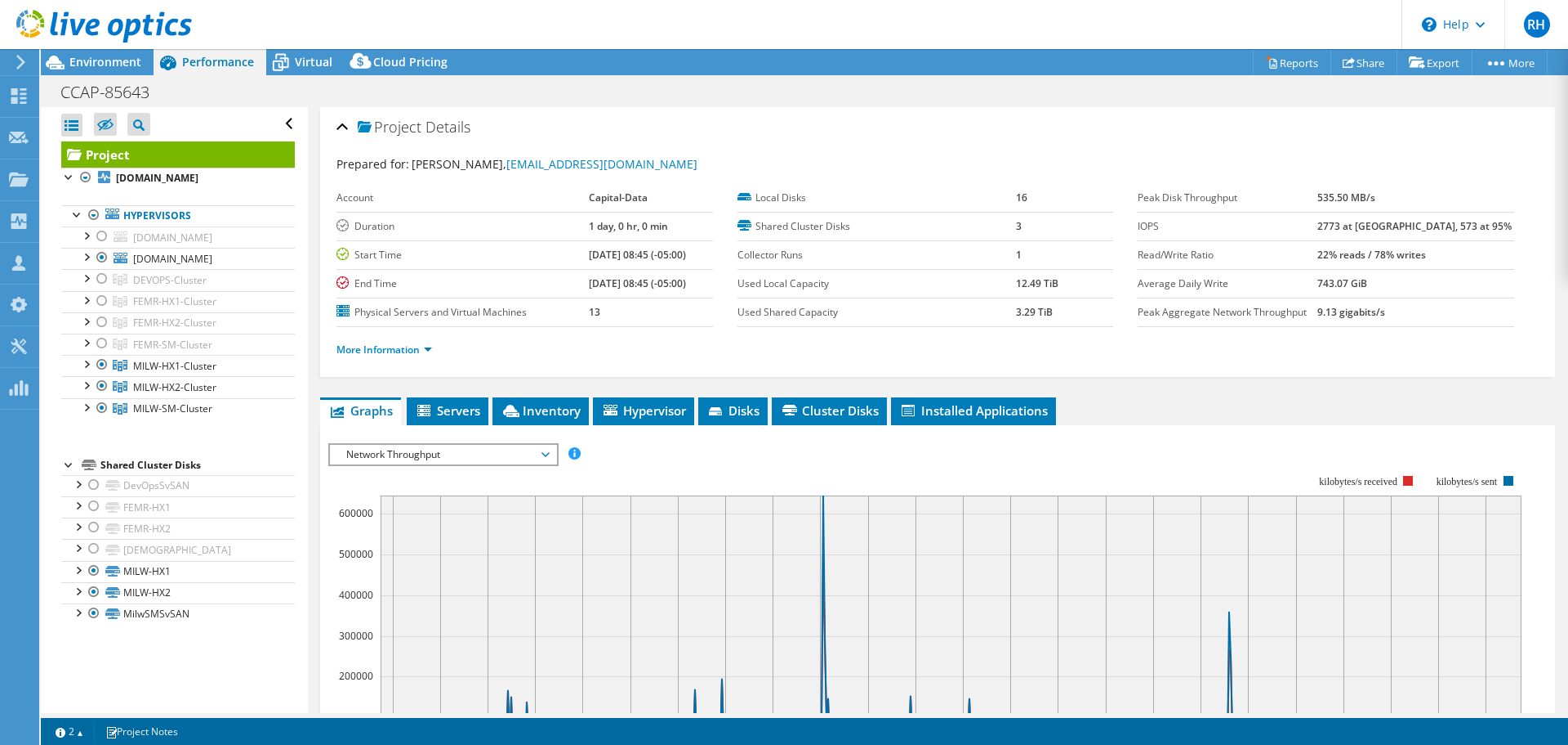
scroll to position [0, 0]
click at [378, 353] on link "More Information" at bounding box center [383, 350] width 95 height 13
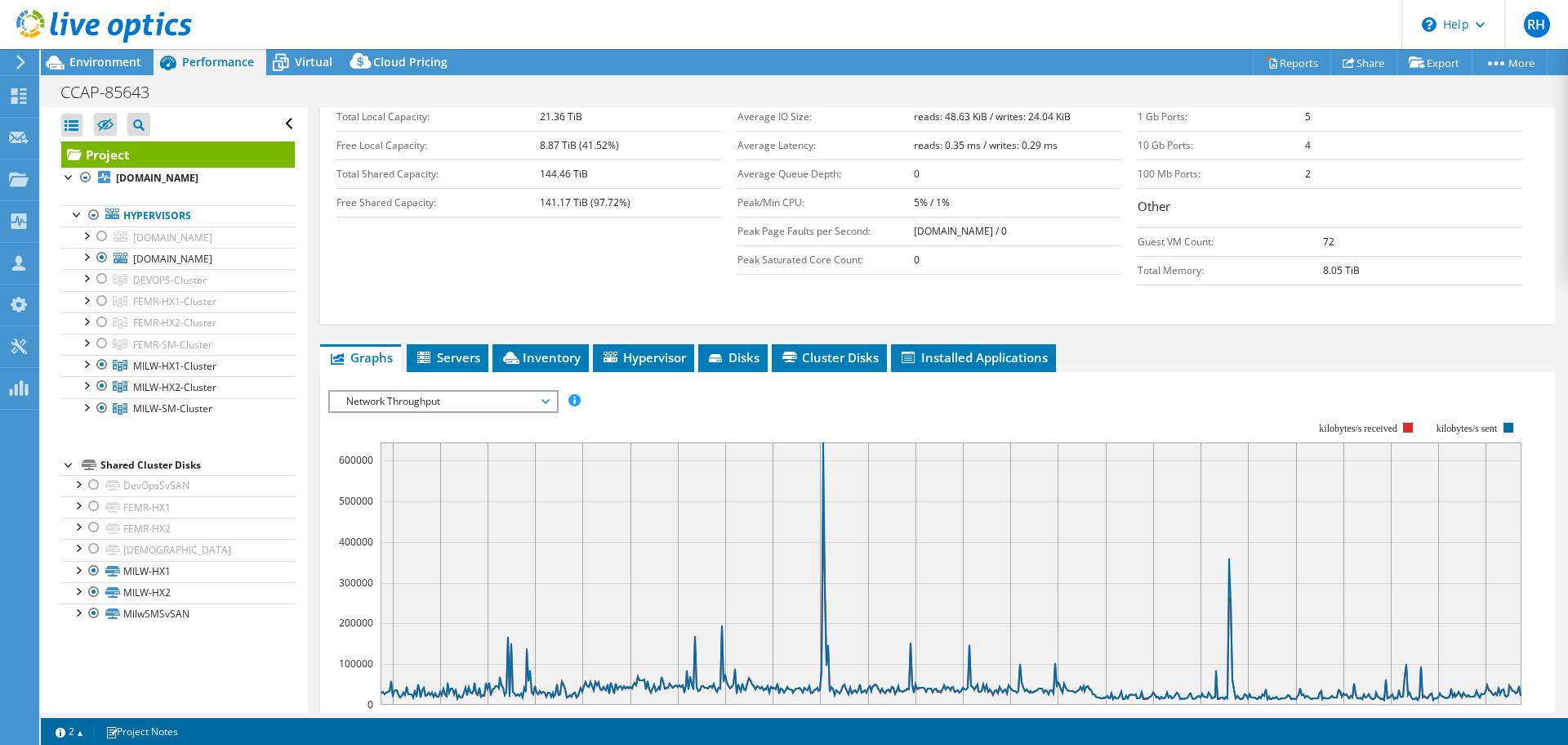
scroll to position [327, 0]
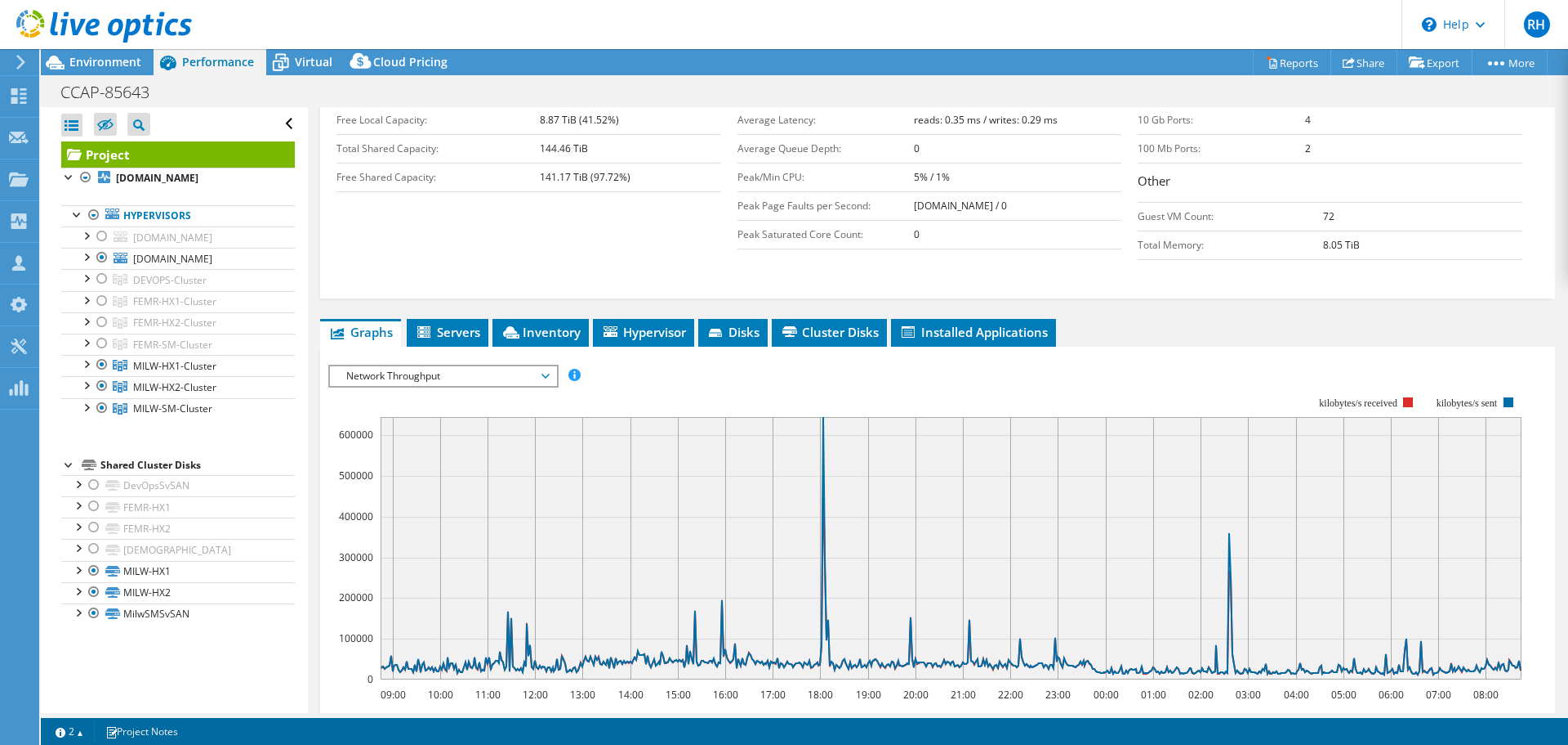
drag, startPoint x: 412, startPoint y: 374, endPoint x: 411, endPoint y: 389, distance: 15.0
click at [412, 374] on span "Network Throughput" at bounding box center [443, 376] width 210 height 19
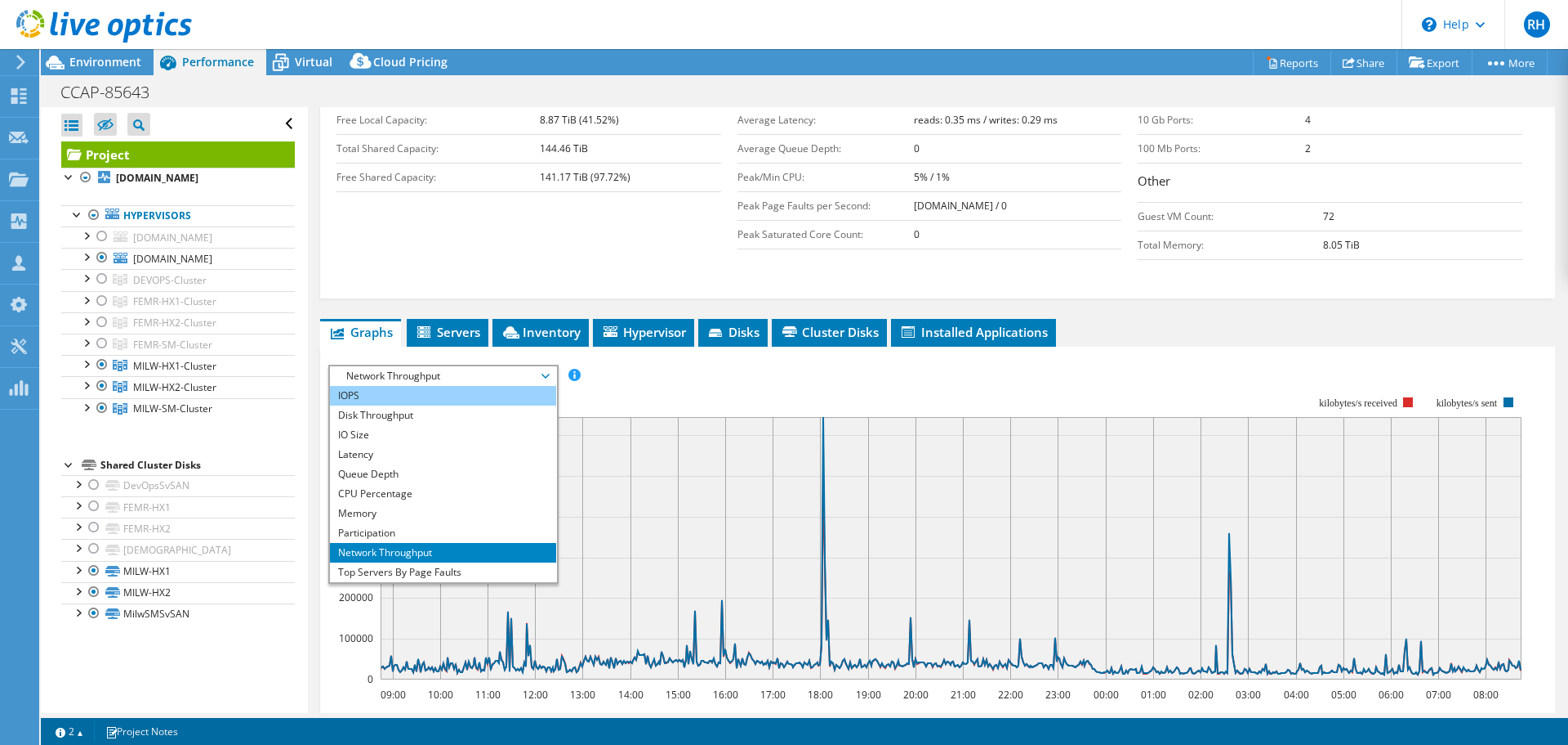
click at [373, 395] on li "IOPS" at bounding box center [443, 395] width 226 height 19
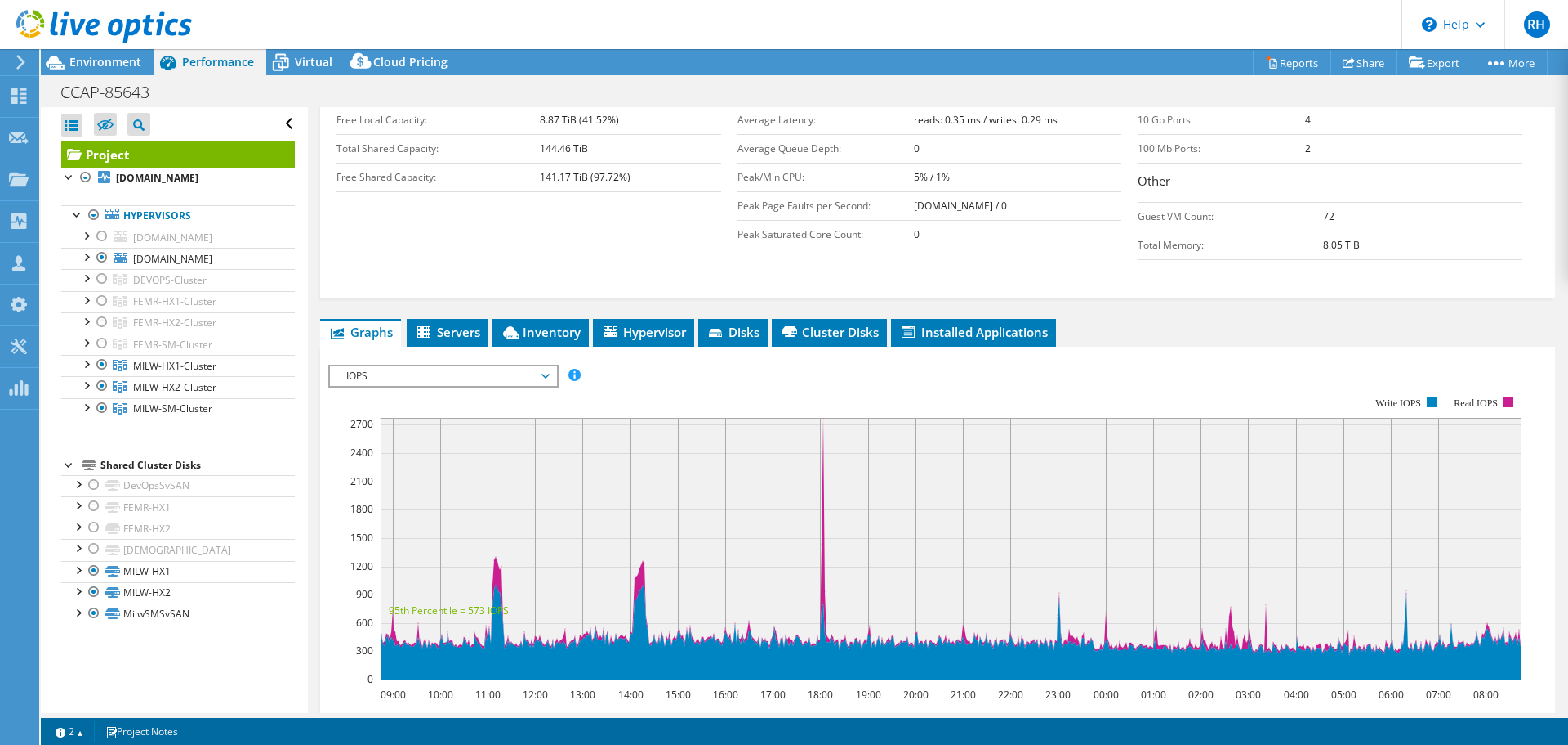
click at [607, 370] on div "IOPS Disk Throughput IO Size Latency Queue Depth CPU Percentage Memory Page Fau…" at bounding box center [937, 375] width 1218 height 22
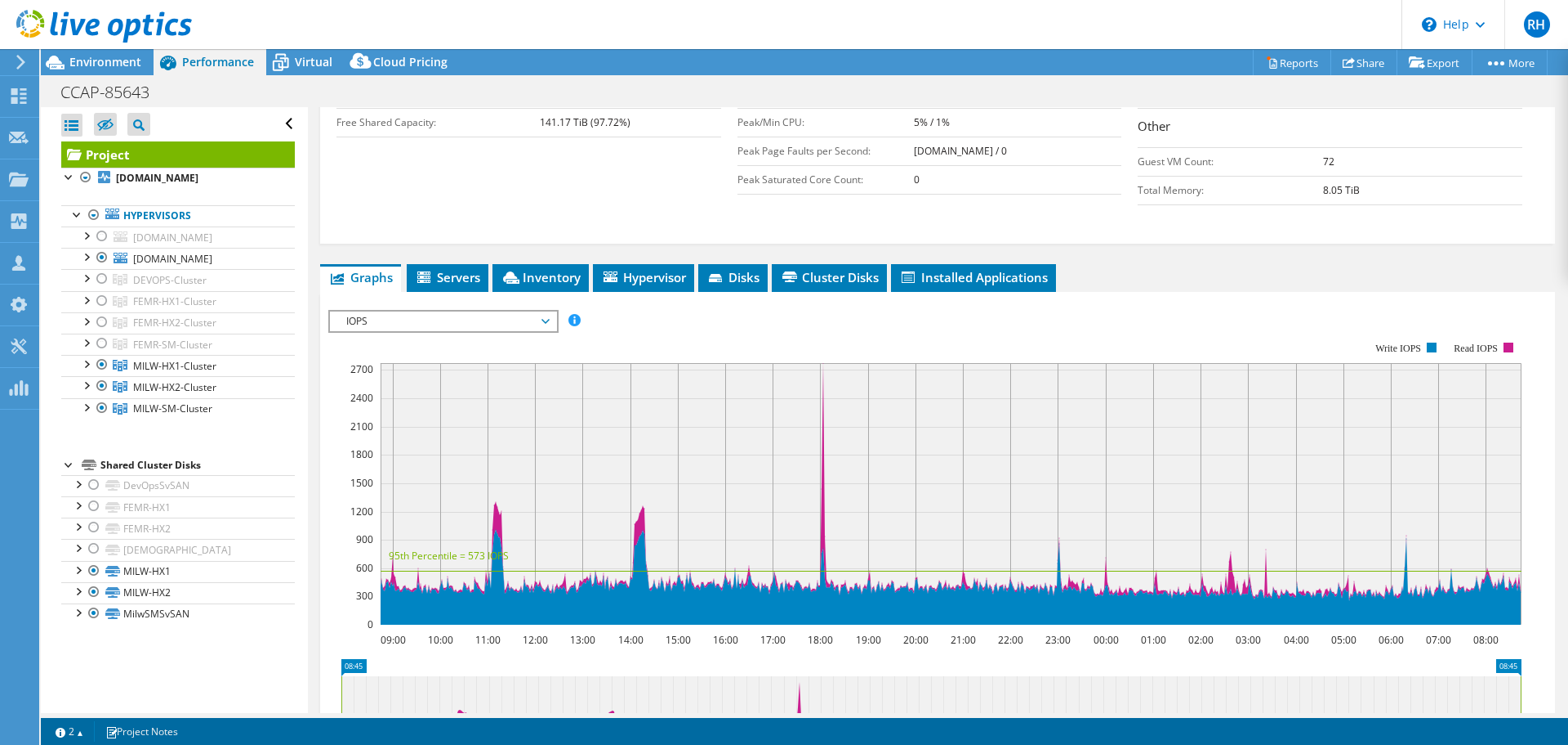
scroll to position [409, 0]
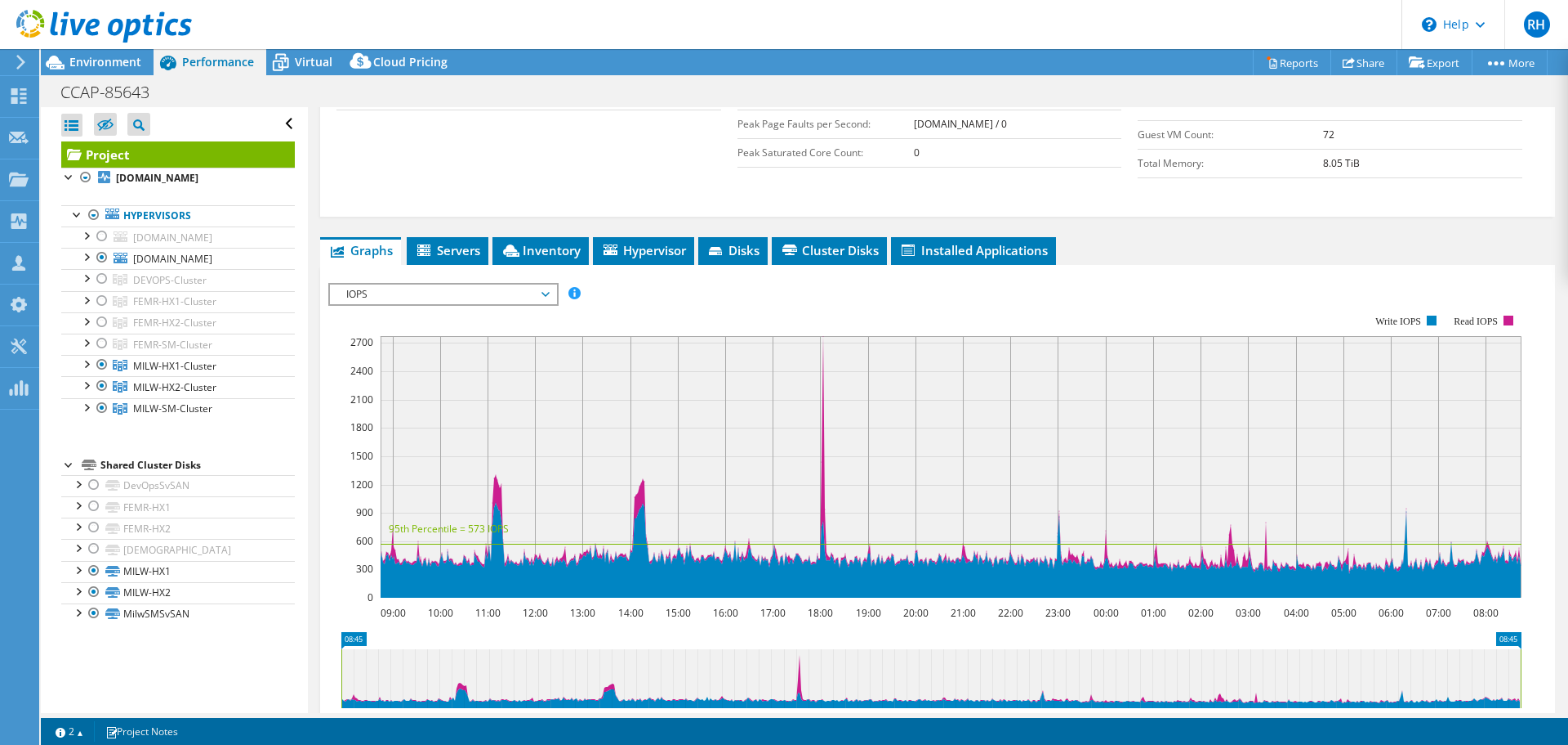
click at [491, 291] on span "IOPS" at bounding box center [443, 294] width 210 height 19
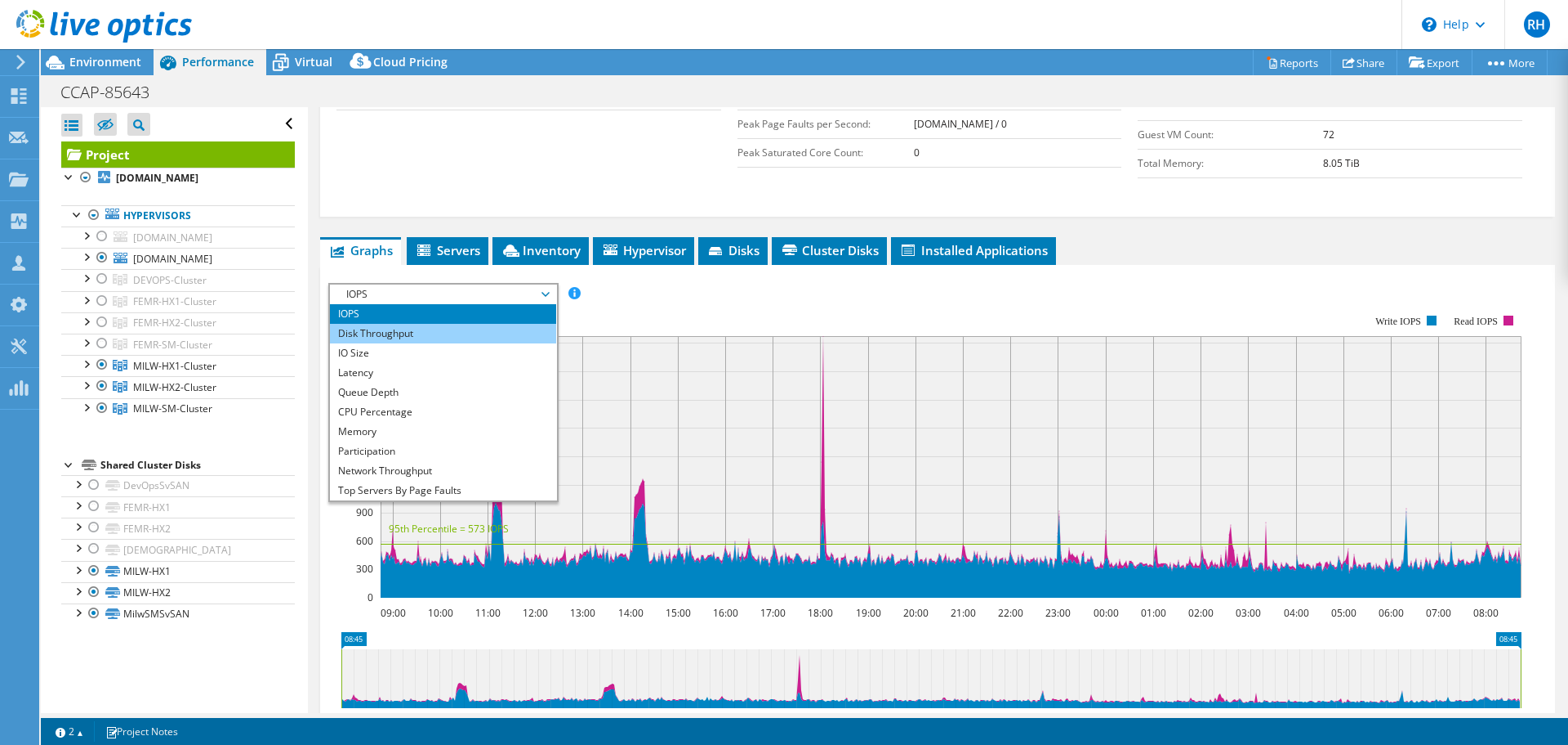
click at [413, 337] on li "Disk Throughput" at bounding box center [443, 333] width 226 height 19
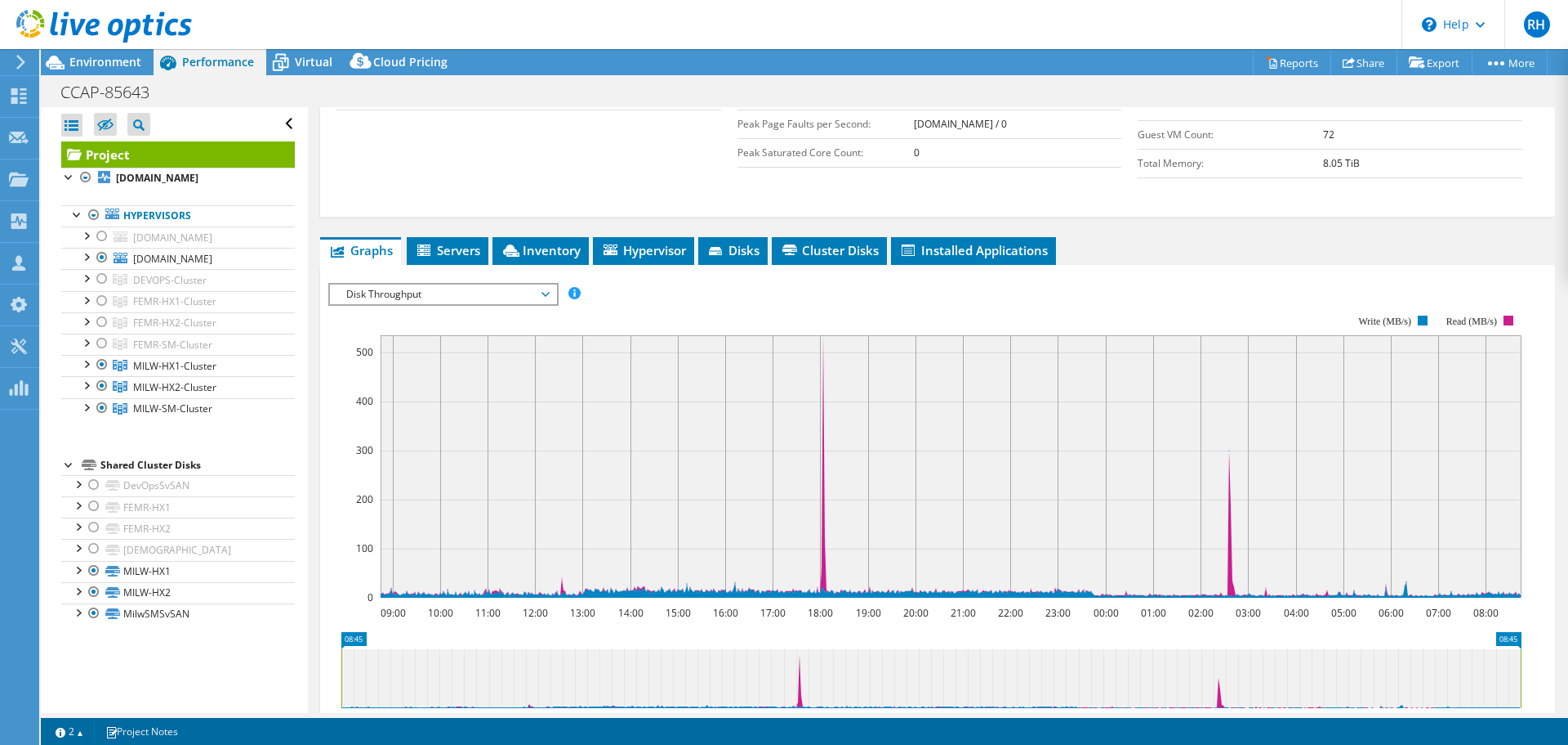
click at [701, 293] on section "Workload Concentration: 45% of IOPS falls on 20% of your capacity (9.61 TiB) 09…" at bounding box center [937, 563] width 1218 height 541
drag, startPoint x: 541, startPoint y: 293, endPoint x: 524, endPoint y: 336, distance: 46.2
click at [541, 293] on span "Disk Throughput" at bounding box center [443, 294] width 210 height 19
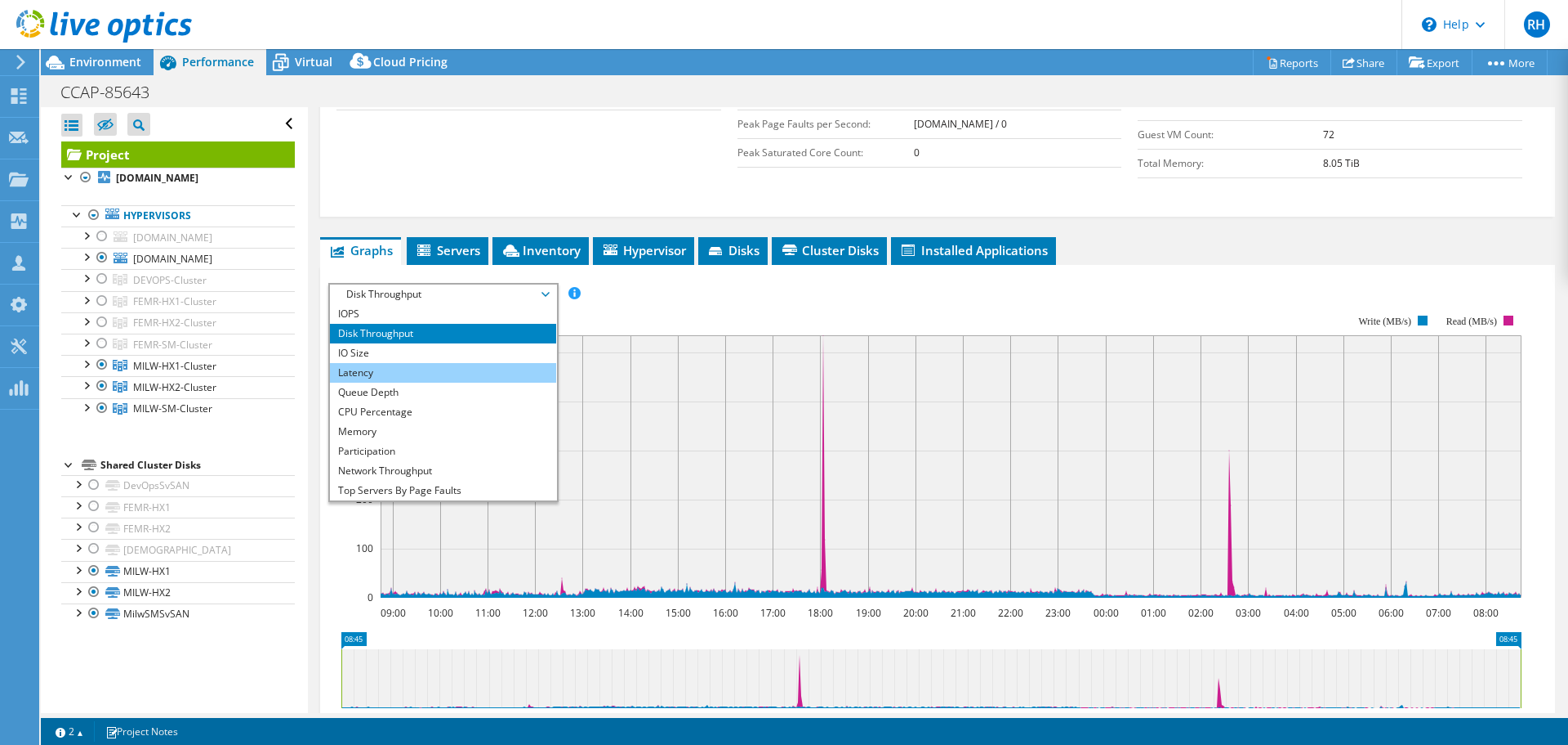
click at [364, 375] on li "Latency" at bounding box center [443, 373] width 226 height 19
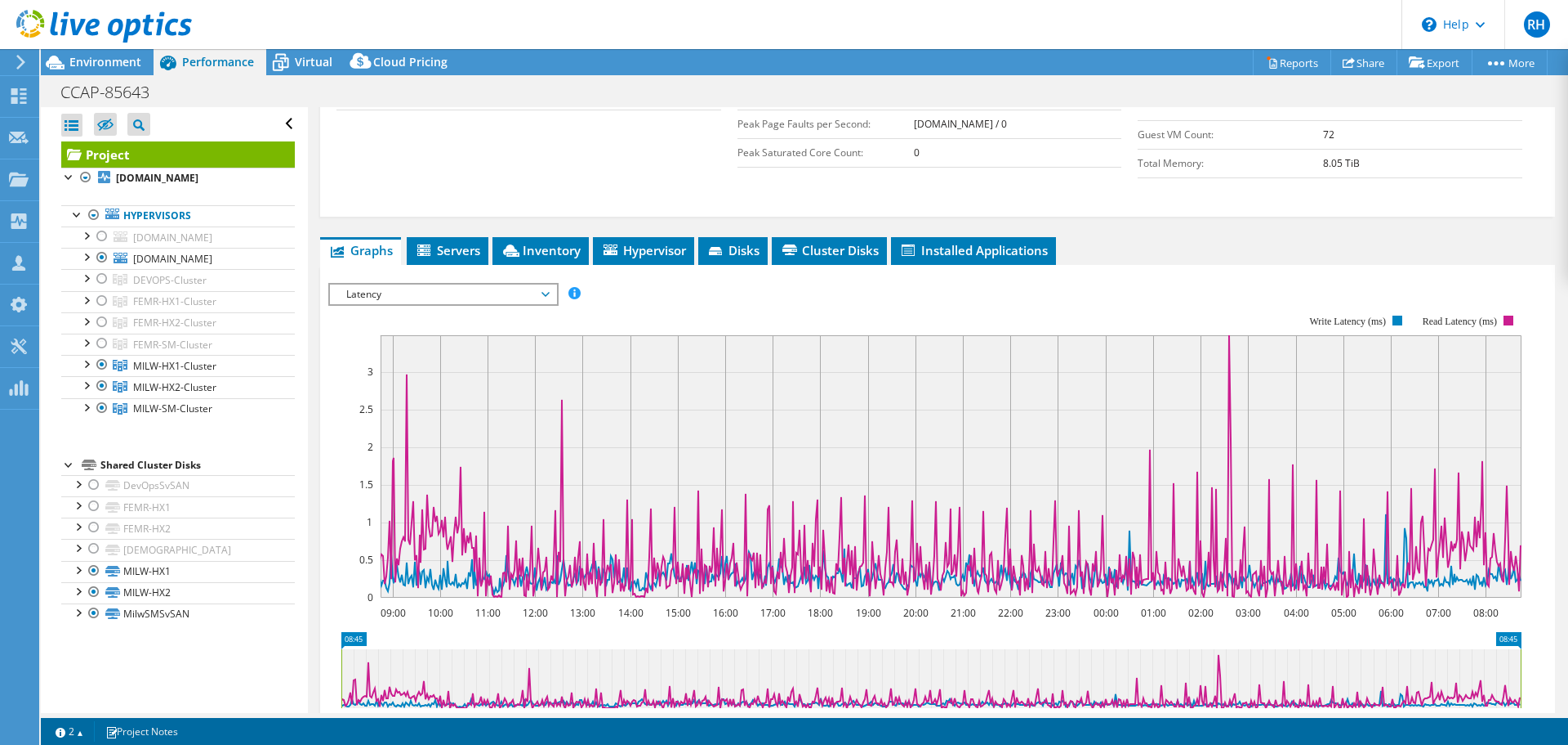
click at [637, 288] on div at bounding box center [937, 561] width 1218 height 558
drag, startPoint x: 480, startPoint y: 290, endPoint x: 474, endPoint y: 299, distance: 10.8
click at [476, 294] on span "Latency" at bounding box center [443, 294] width 210 height 19
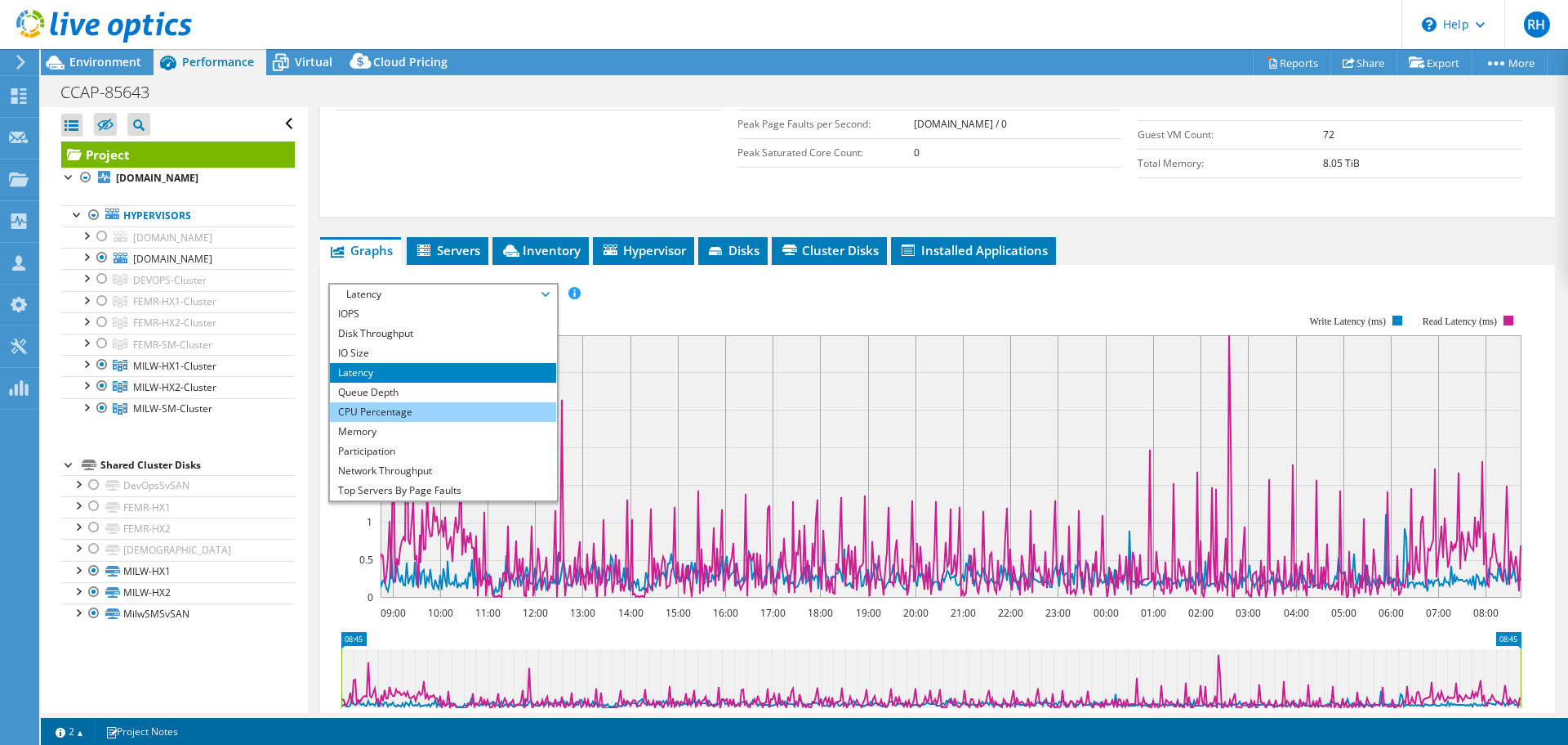
click at [354, 416] on li "CPU Percentage" at bounding box center [443, 412] width 226 height 19
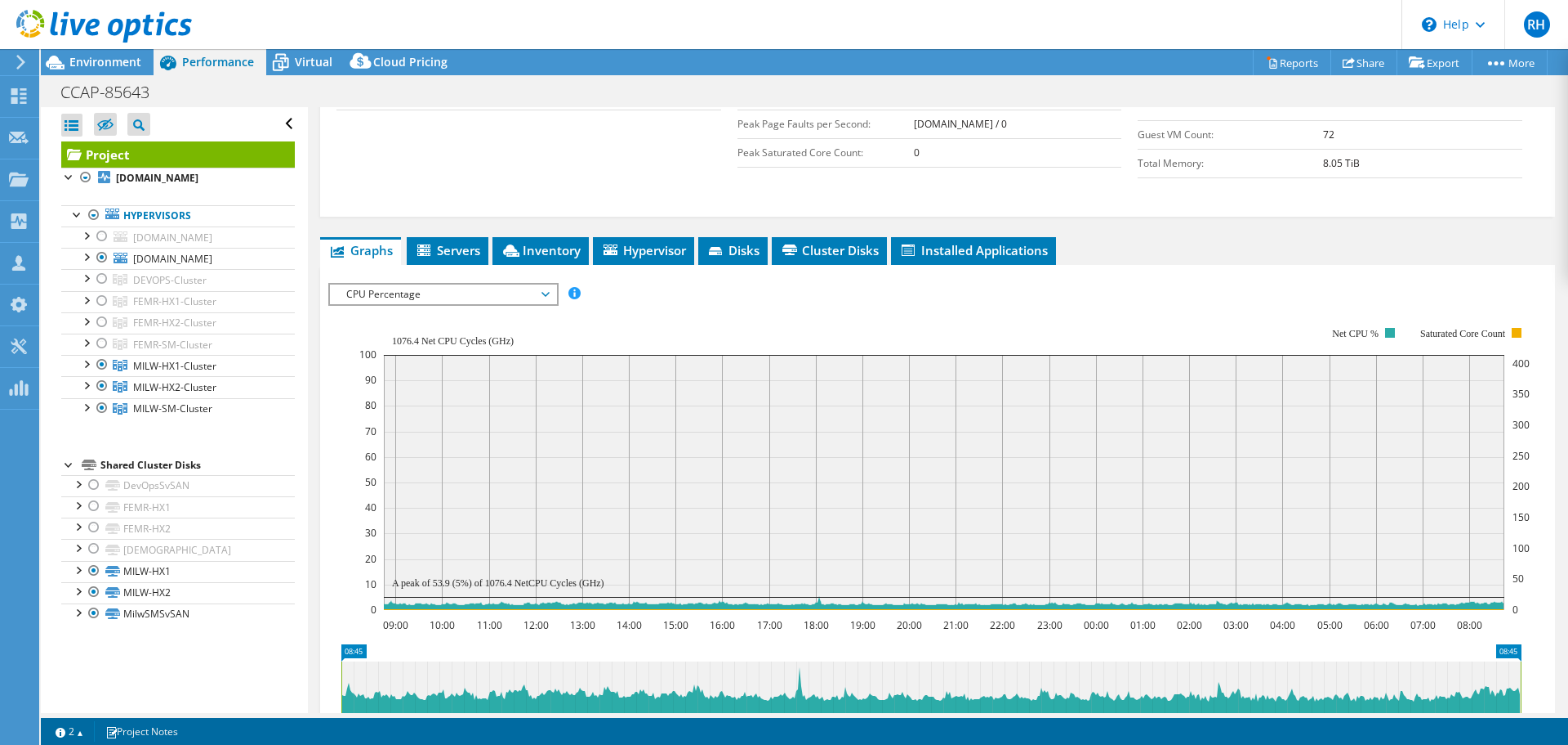
click at [671, 301] on div "IOPS Disk Throughput IO Size Latency Queue Depth CPU Percentage Memory Page Fau…" at bounding box center [937, 293] width 1218 height 22
click at [475, 297] on span "CPU Percentage" at bounding box center [443, 294] width 210 height 19
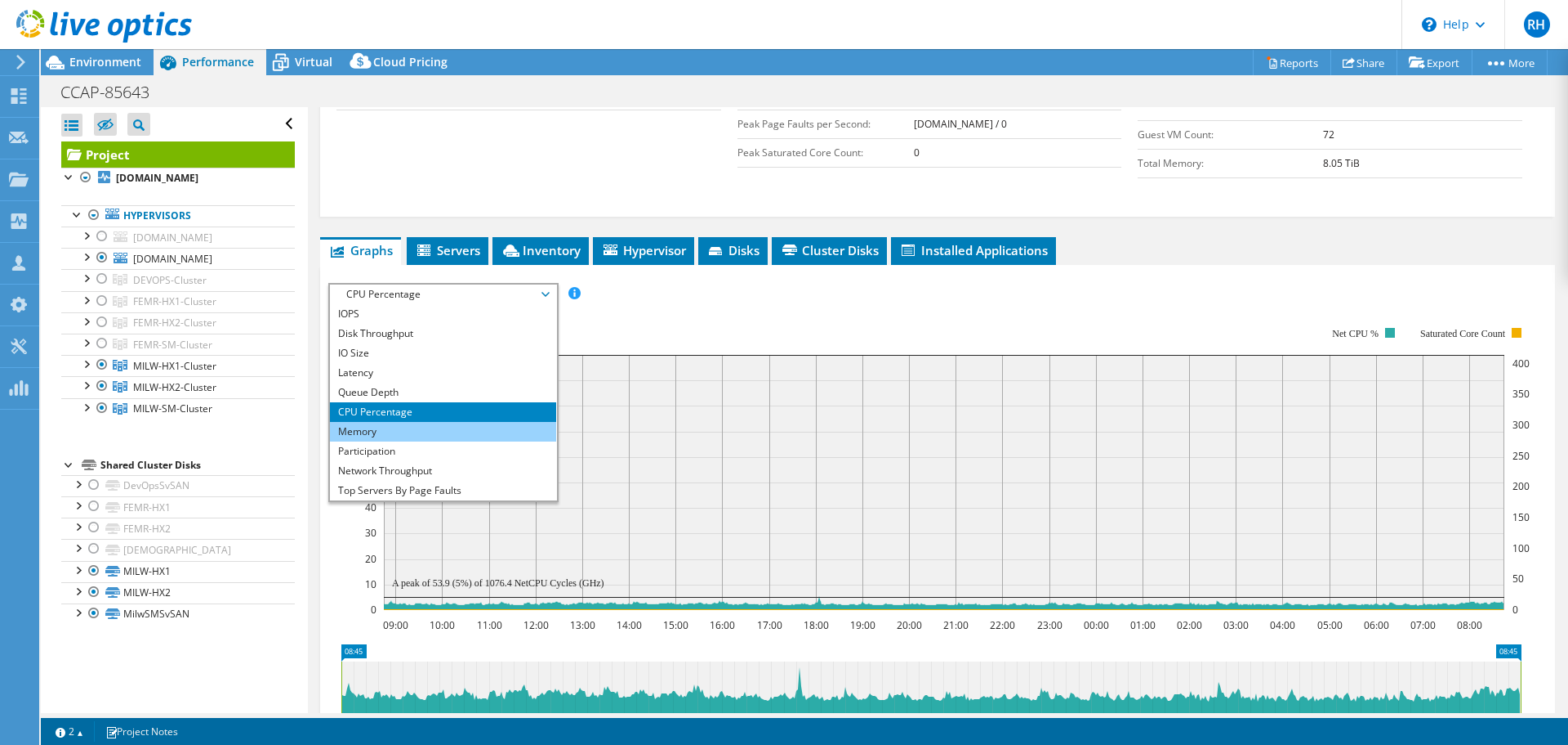
click at [380, 432] on li "Memory" at bounding box center [443, 432] width 226 height 19
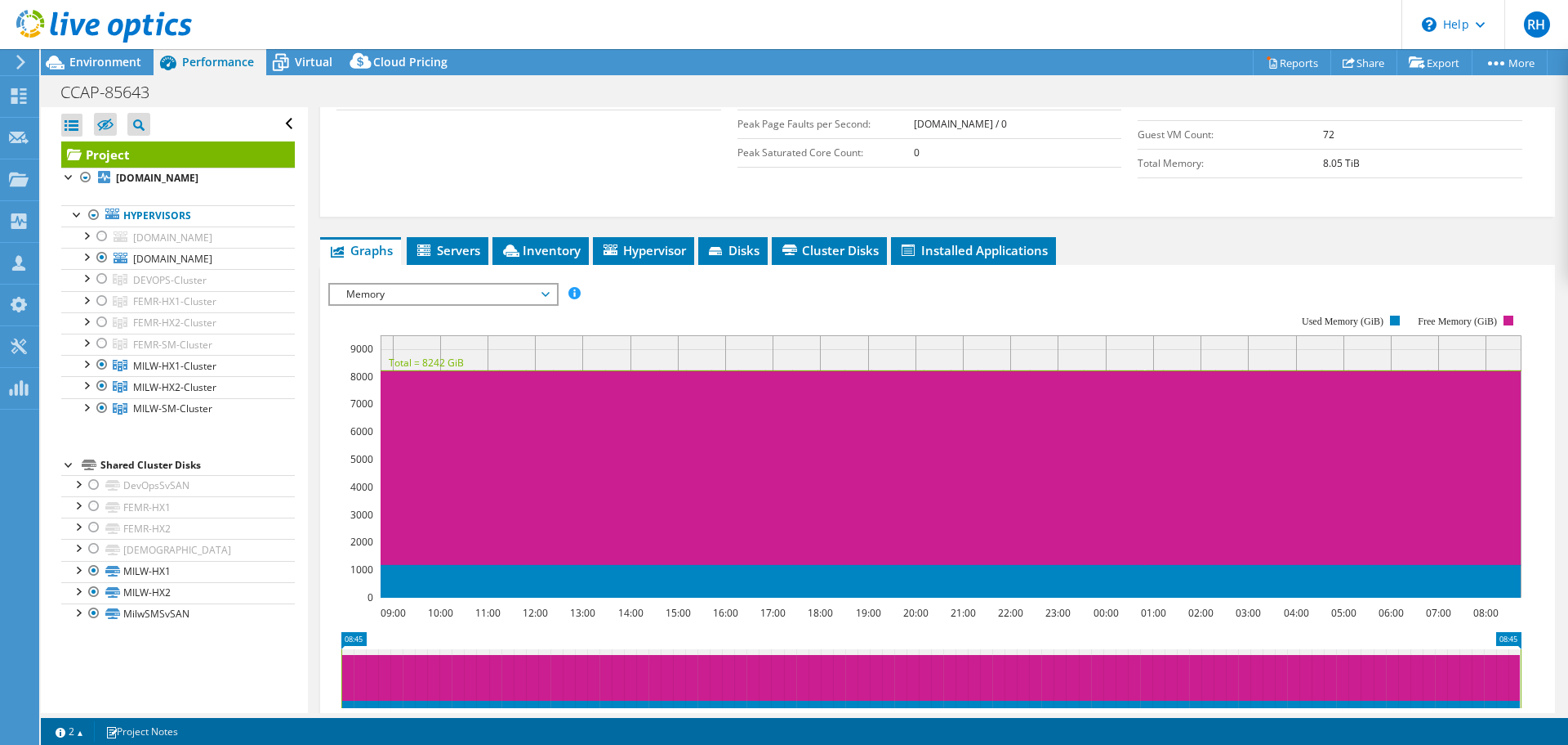
click at [626, 301] on rect at bounding box center [925, 456] width 1193 height 327
drag, startPoint x: 548, startPoint y: 288, endPoint x: 540, endPoint y: 315, distance: 28.2
click at [548, 293] on span "Memory" at bounding box center [443, 294] width 210 height 19
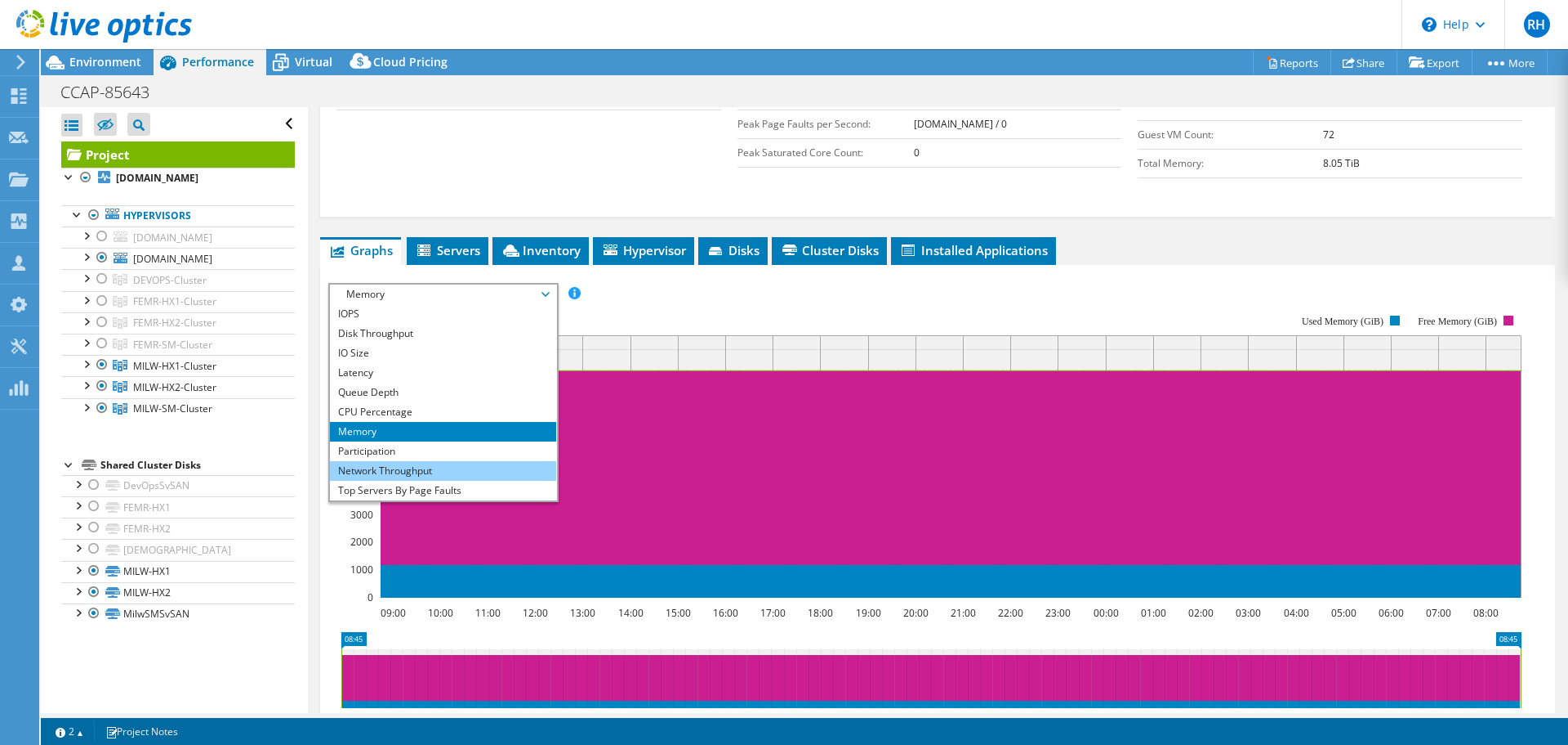
click at [443, 473] on li "Network Throughput" at bounding box center [443, 470] width 226 height 19
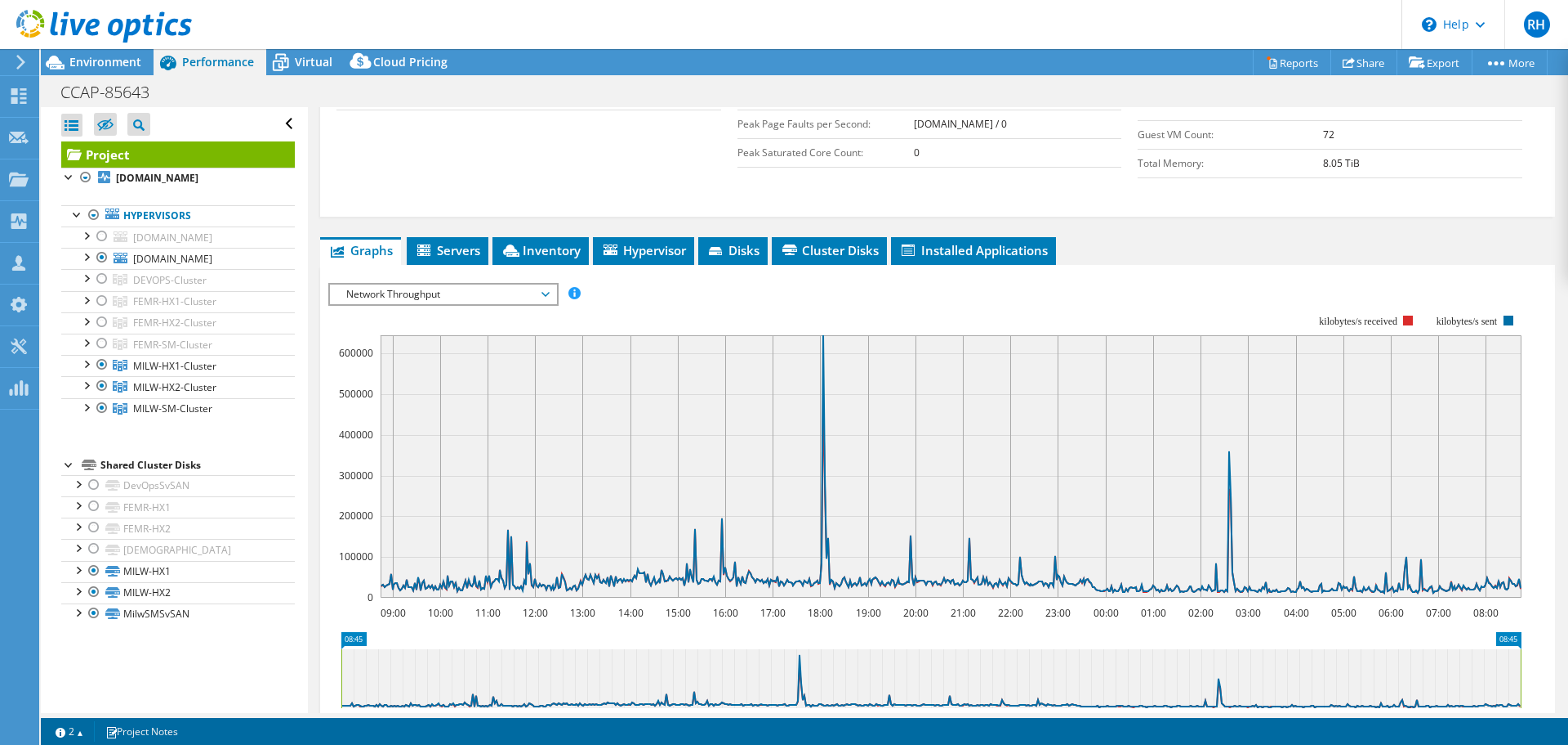
click at [788, 304] on rect at bounding box center [925, 456] width 1193 height 327
